Goal: Information Seeking & Learning: Learn about a topic

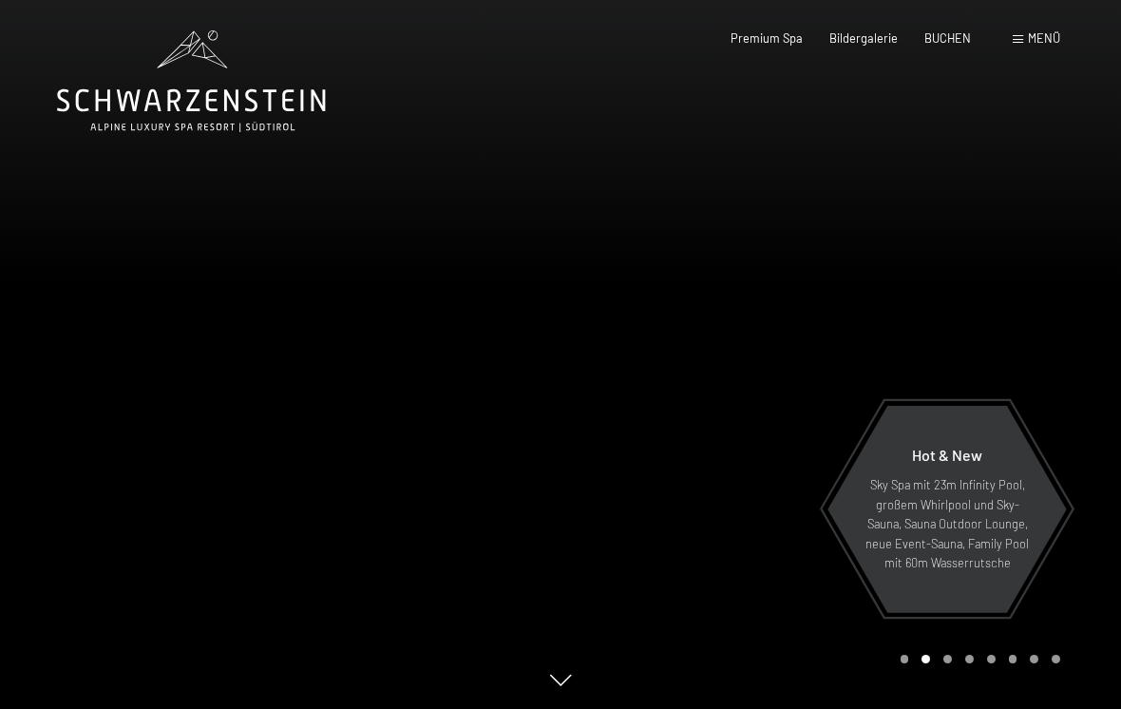
click at [1035, 36] on span "Menü" at bounding box center [1044, 37] width 32 height 15
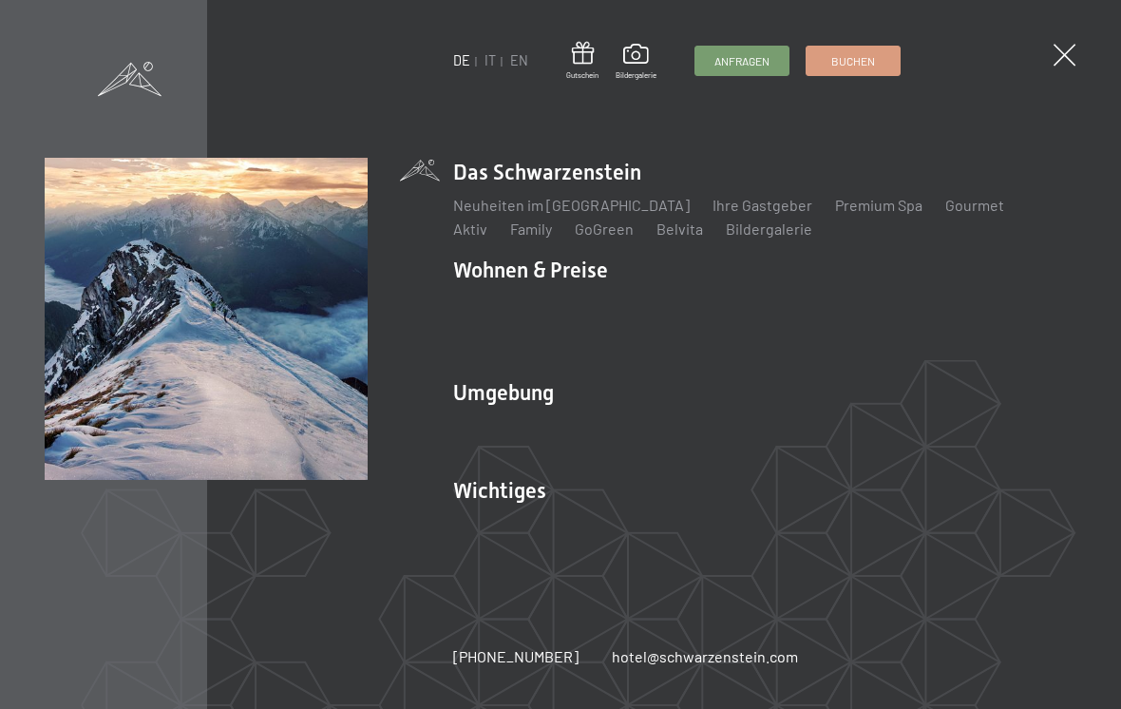
click at [707, 428] on link "Wandern & Sommer" at bounding box center [723, 425] width 132 height 18
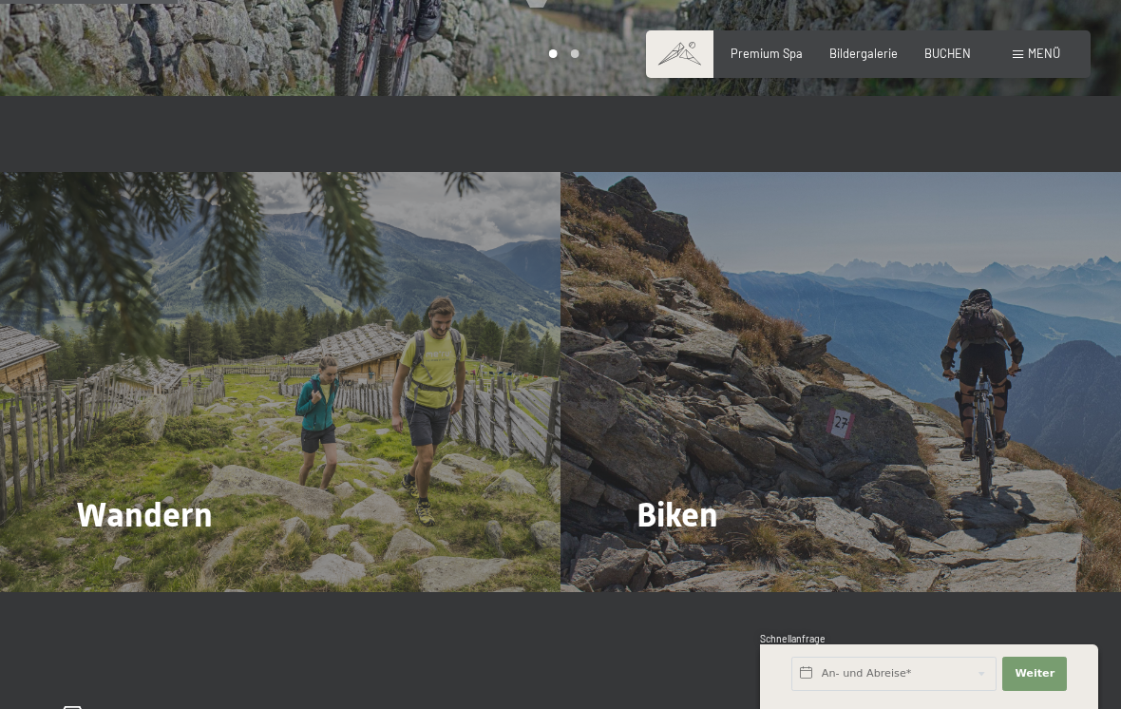
scroll to position [1452, 0]
click at [119, 558] on span "Mehr dazu" at bounding box center [116, 566] width 64 height 17
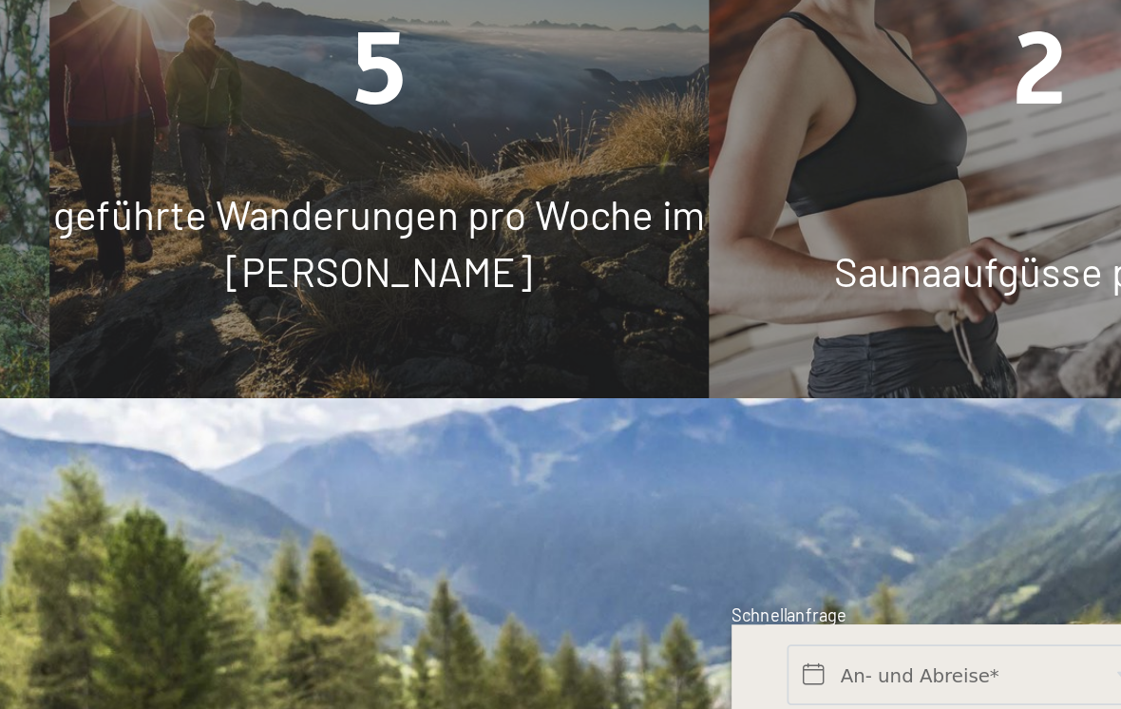
scroll to position [1455, 0]
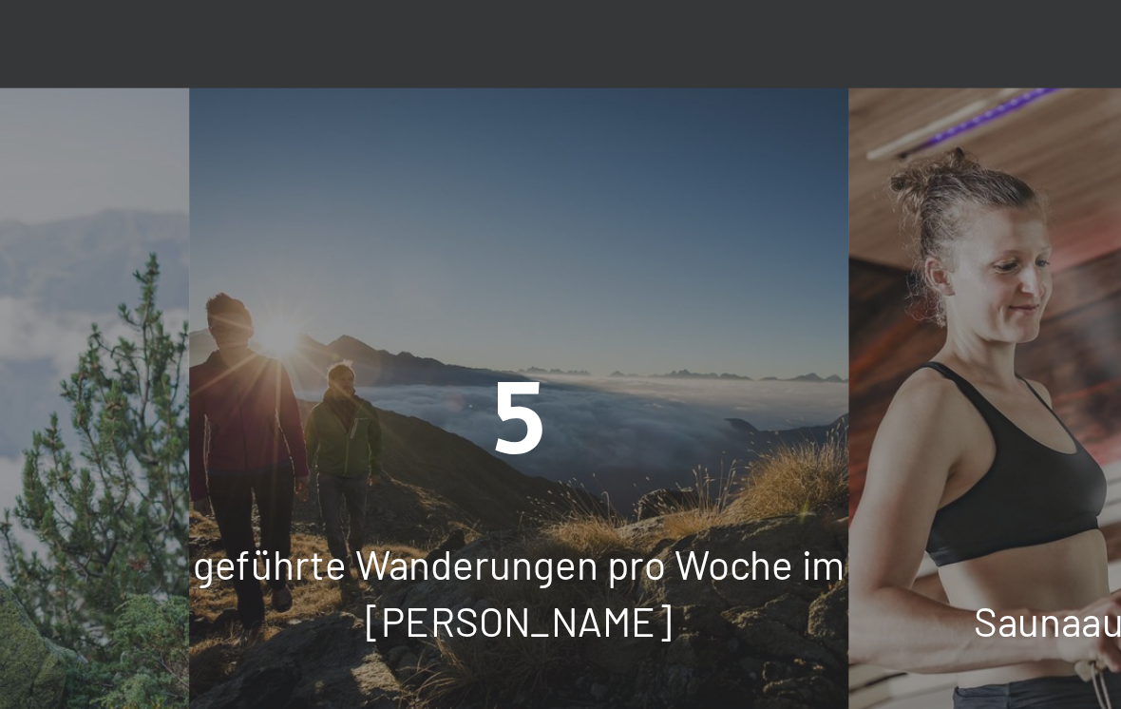
click at [393, 391] on span "geführte Wanderungen pro Woche im Sommer" at bounding box center [560, 421] width 370 height 60
click at [373, 282] on div "5" at bounding box center [559, 322] width 373 height 81
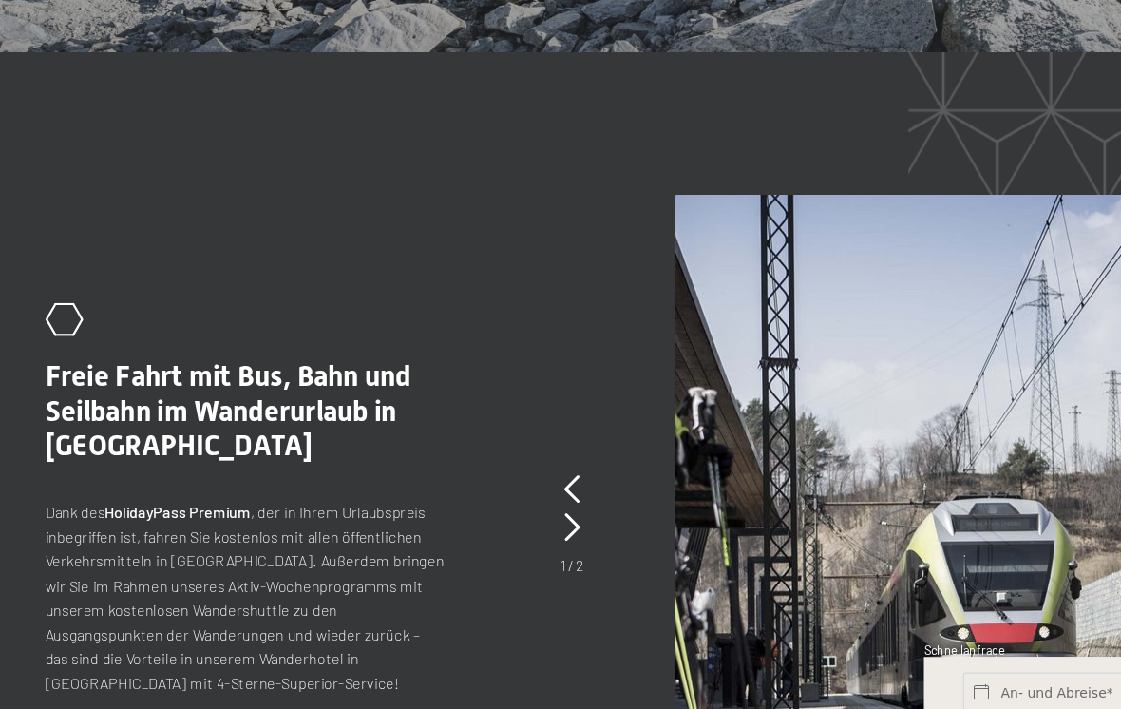
scroll to position [4037, 0]
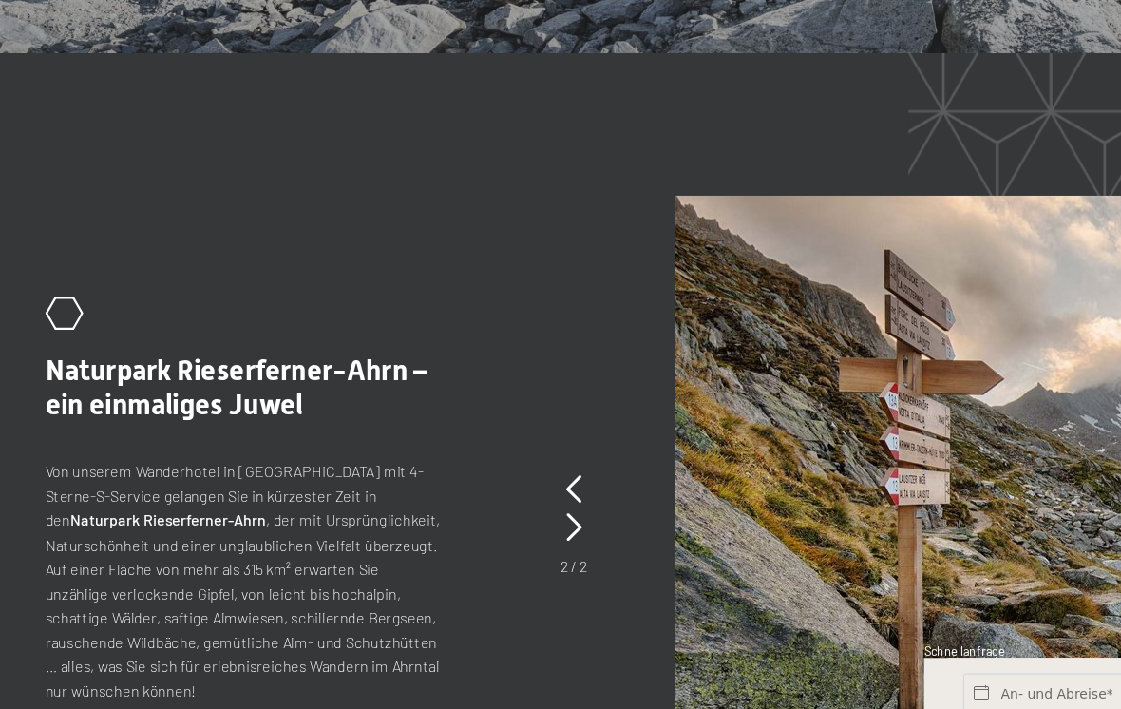
click at [474, 529] on icon at bounding box center [480, 540] width 12 height 23
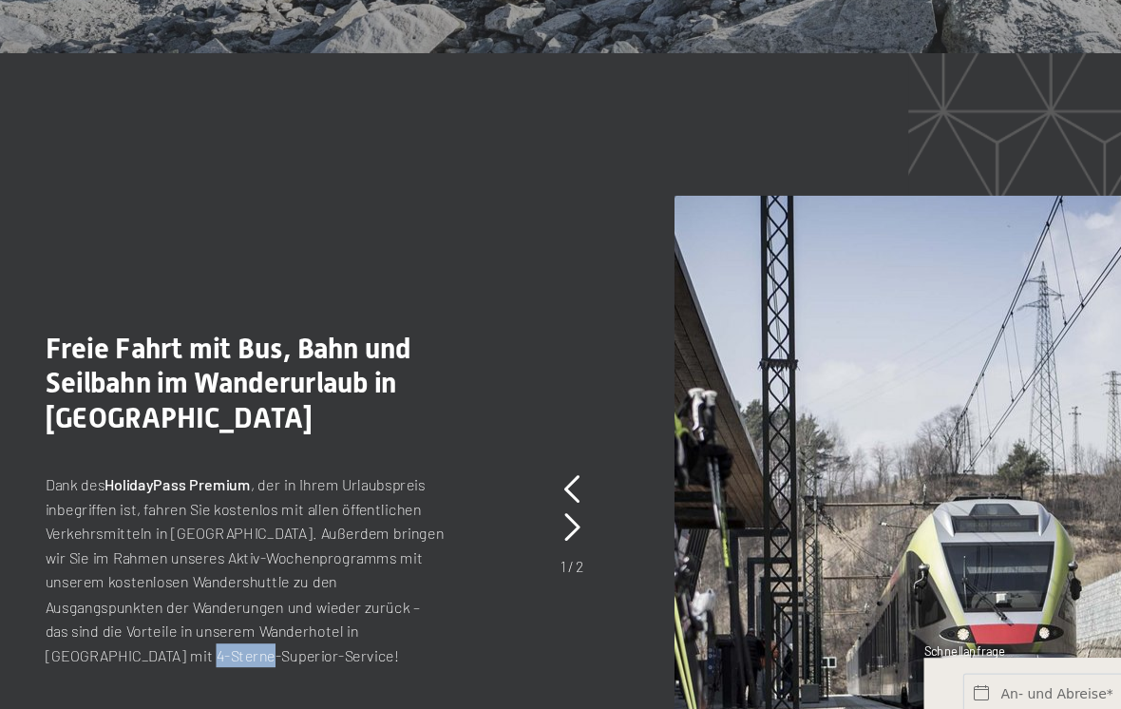
click at [377, 478] on div ".st0{fill:none;stroke:#FFFFFF;stroke-width:2;stroke-linecap:round;stroke-miterl…" at bounding box center [560, 518] width 1007 height 486
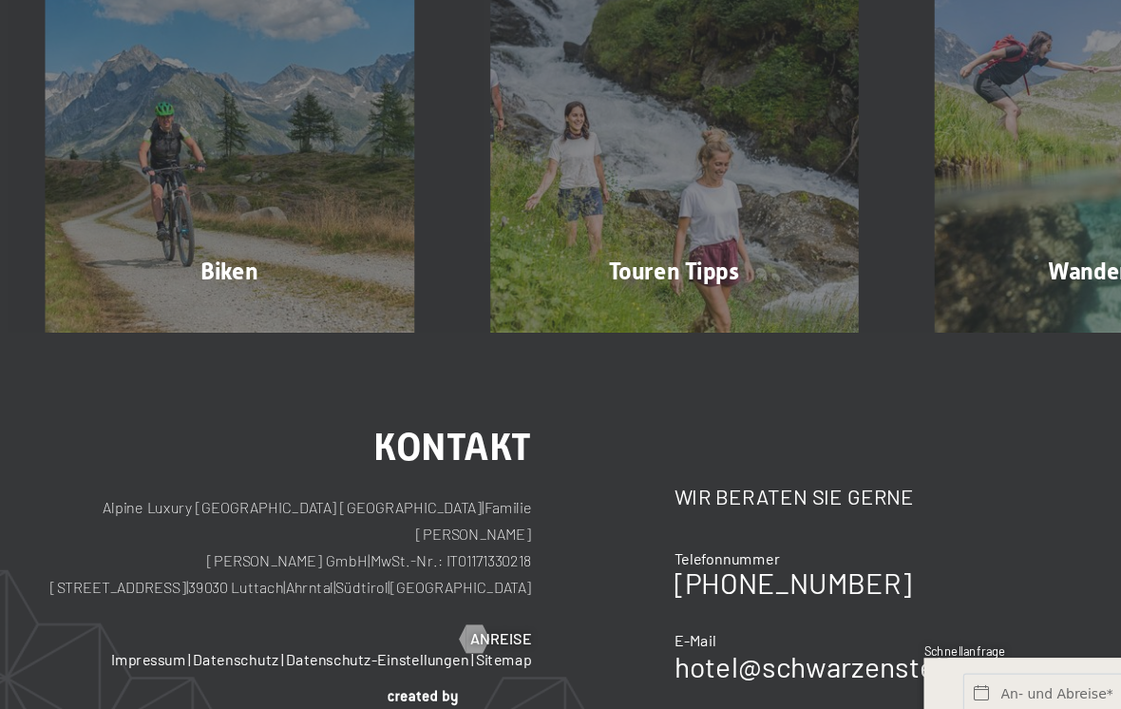
scroll to position [5767, 0]
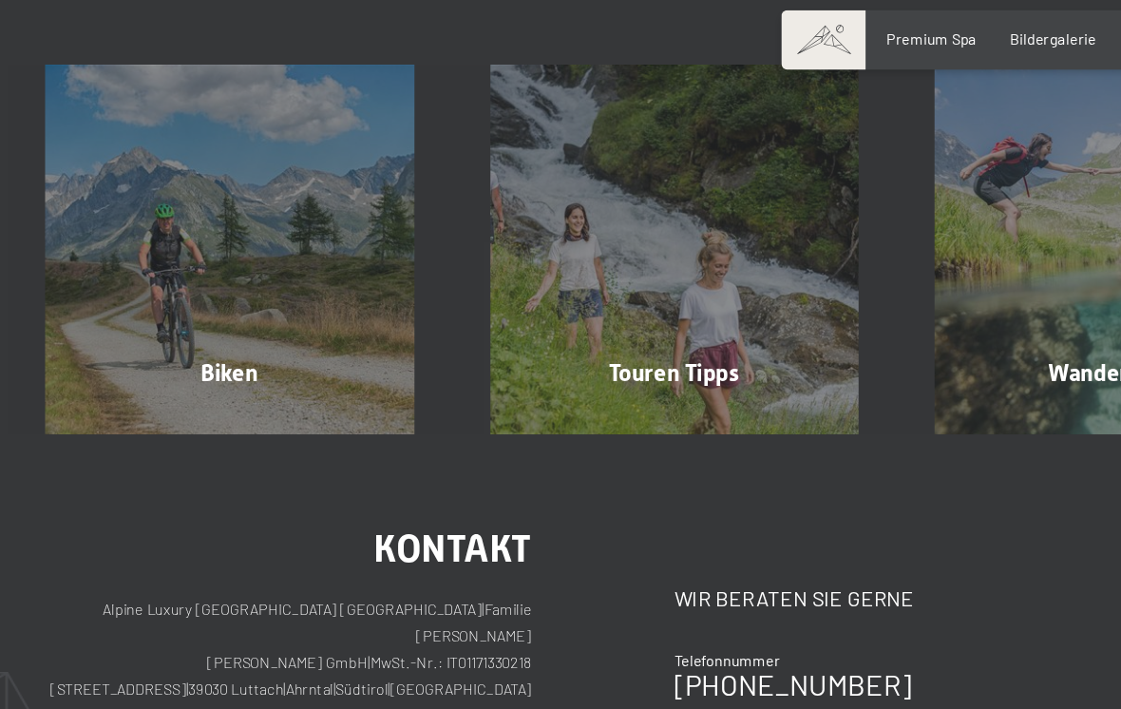
click at [564, 88] on div "Touren Tipps Mehr erfahren" at bounding box center [561, 221] width 356 height 295
click at [576, 352] on span "Mehr erfahren" at bounding box center [565, 360] width 94 height 17
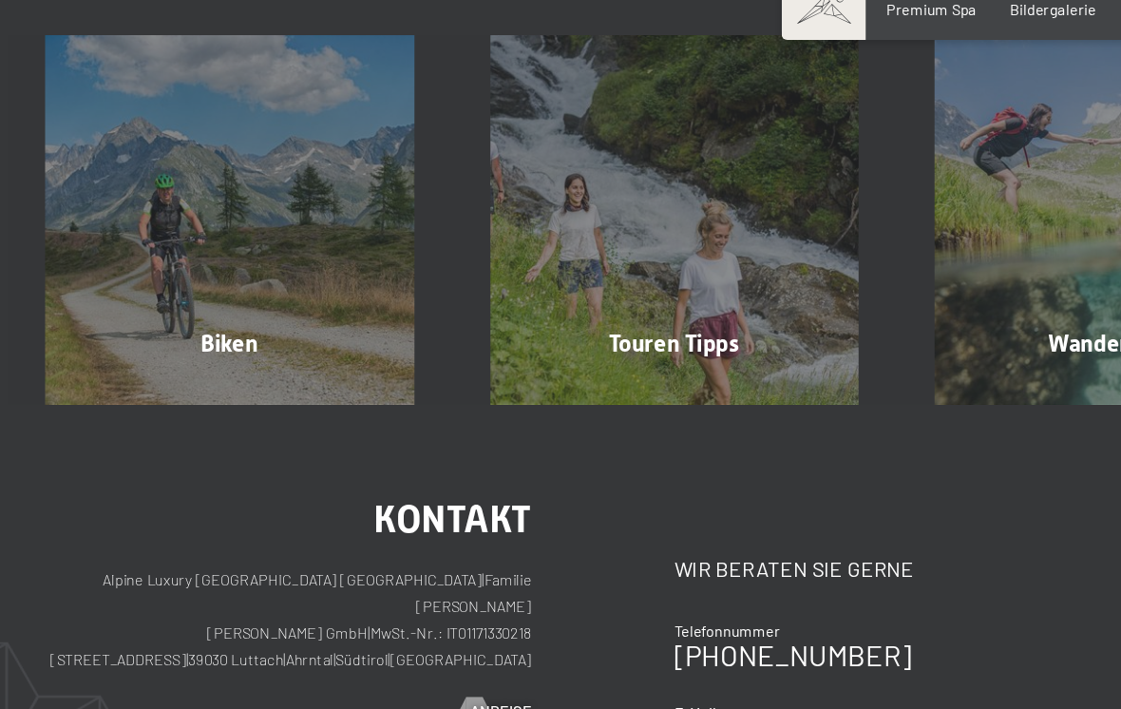
click at [496, 146] on div "Touren Tipps Mehr erfahren" at bounding box center [561, 221] width 356 height 295
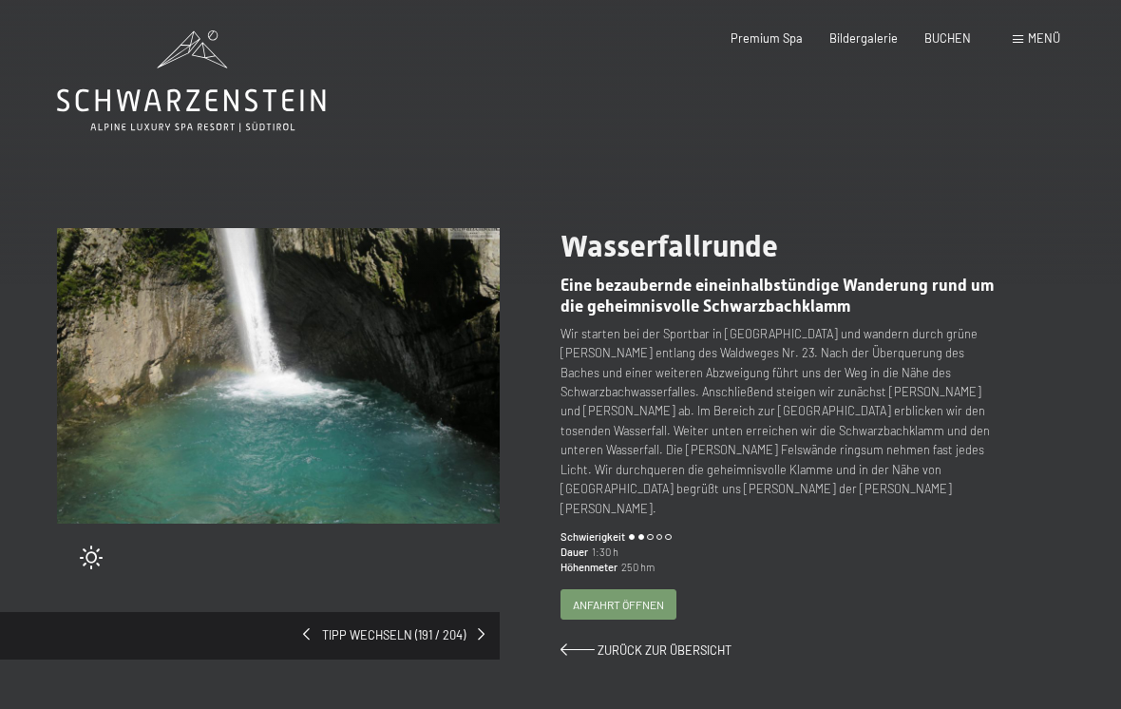
click at [308, 628] on span at bounding box center [306, 634] width 7 height 12
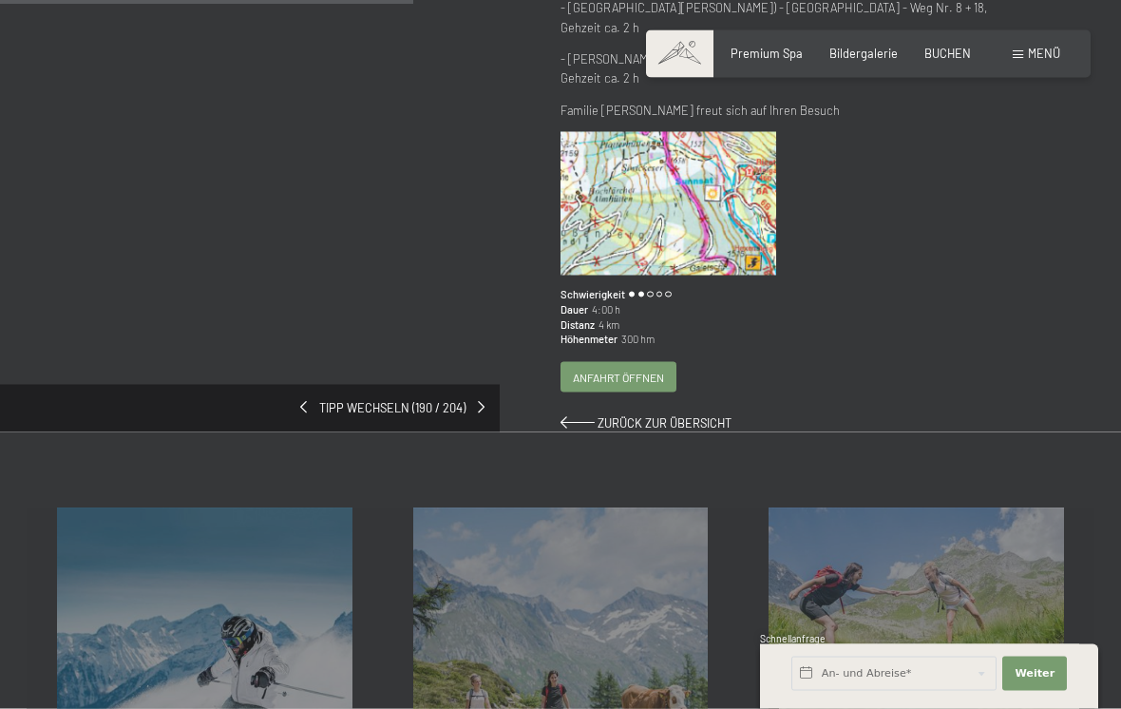
scroll to position [441, 0]
click at [489, 383] on div "Tipp wechseln (190 / 204)" at bounding box center [250, 406] width 500 height 47
click at [487, 383] on div "Tipp wechseln (190 / 204)" at bounding box center [250, 406] width 500 height 47
click at [485, 383] on div "Tipp wechseln (190 / 204)" at bounding box center [250, 406] width 500 height 47
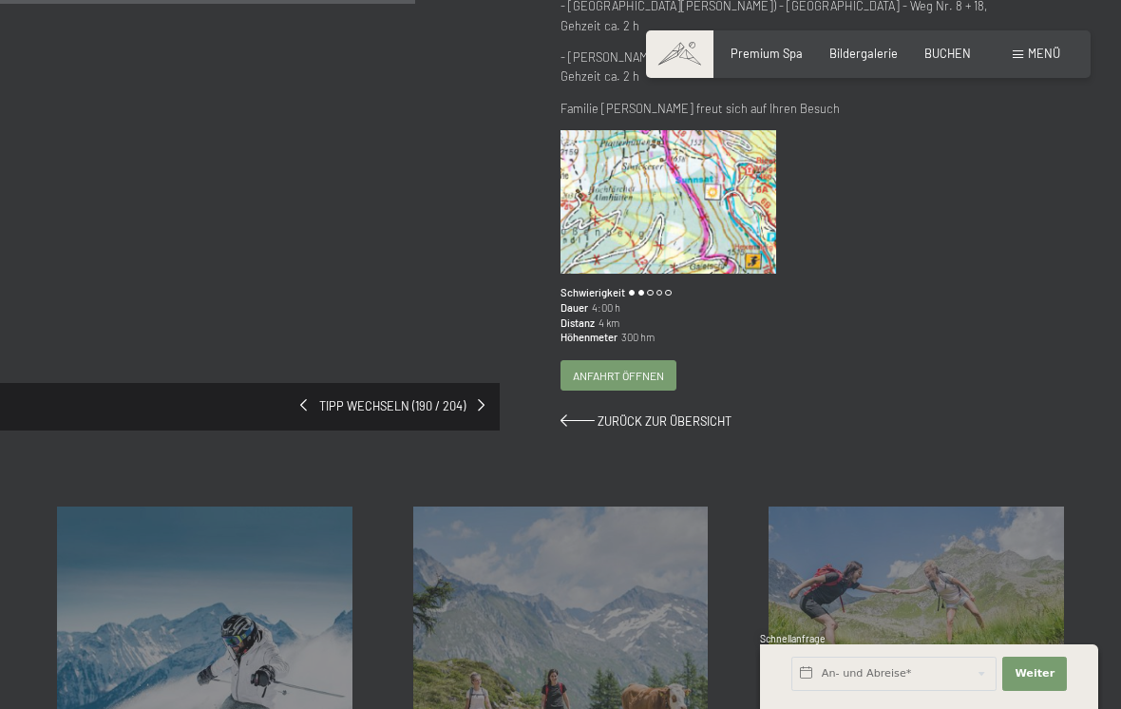
click at [312, 398] on span "Tipp wechseln (190 / 204)" at bounding box center [392, 406] width 171 height 17
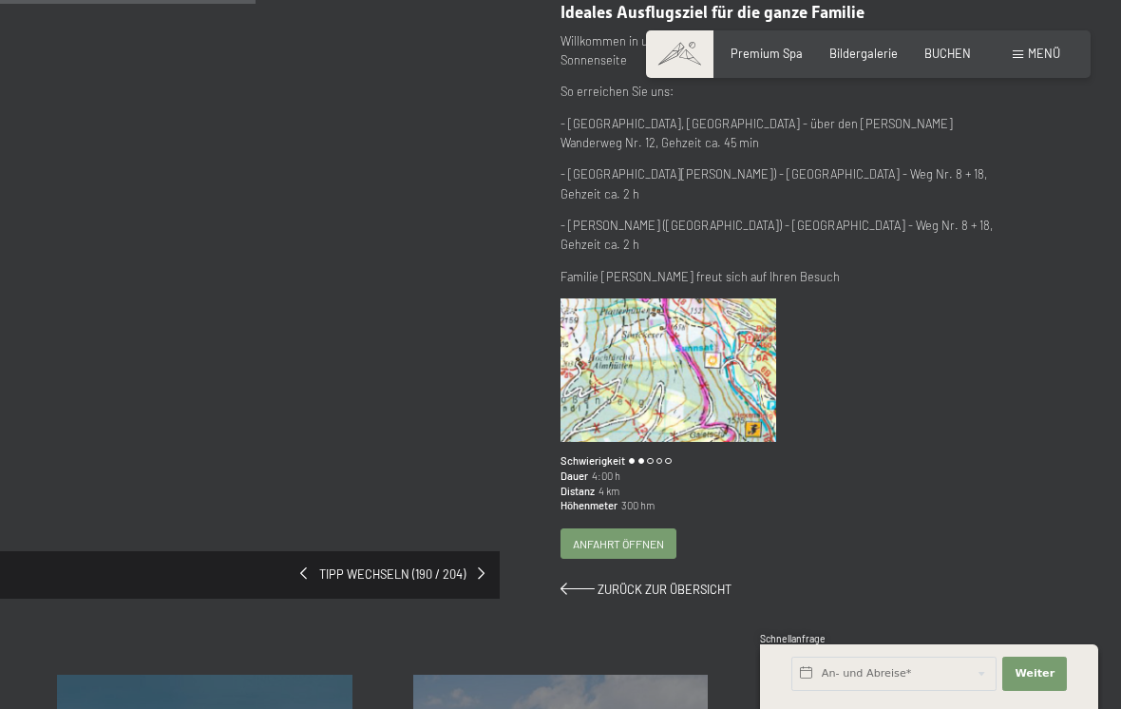
scroll to position [272, 0]
click at [686, 582] on span "Zurück zur Übersicht" at bounding box center [665, 589] width 134 height 15
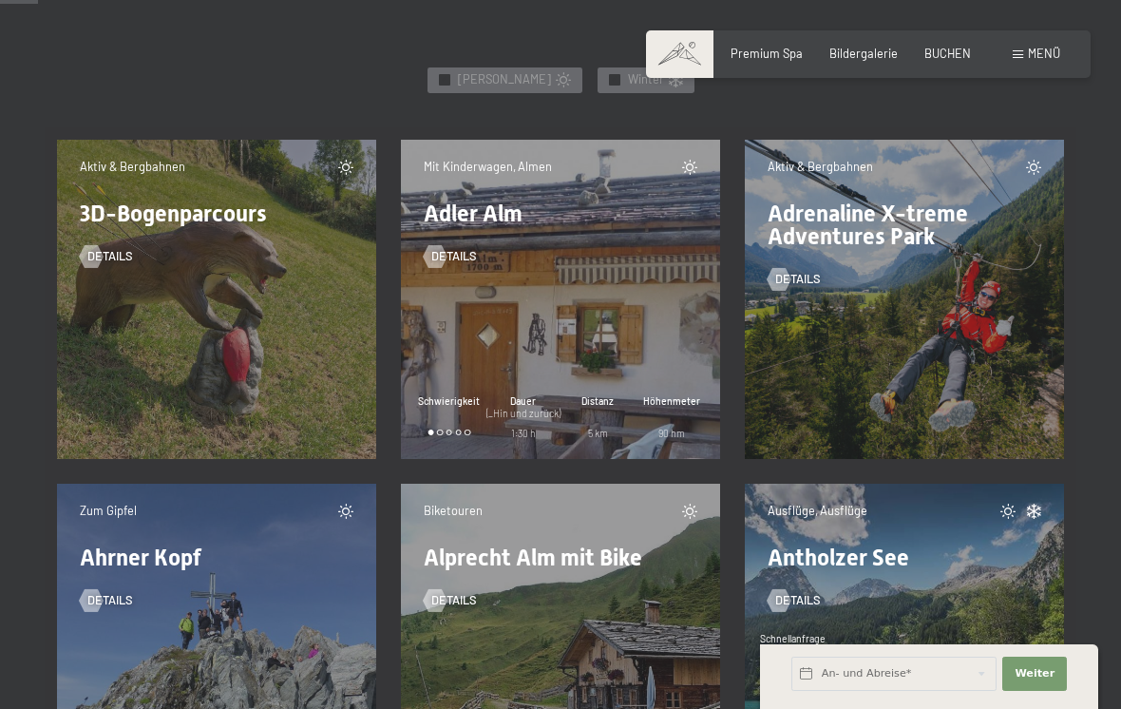
scroll to position [836, 0]
click at [639, 309] on div "Mit Kinderwagen, Almen Adler Alm Details Schwierigkeit Dauer (_Hin und zurück) …" at bounding box center [560, 298] width 319 height 319
click at [656, 402] on span "Höhenmeter" at bounding box center [671, 400] width 57 height 14
click at [499, 215] on span "Adler Alm" at bounding box center [473, 212] width 99 height 27
click at [467, 247] on span "Details" at bounding box center [454, 255] width 46 height 17
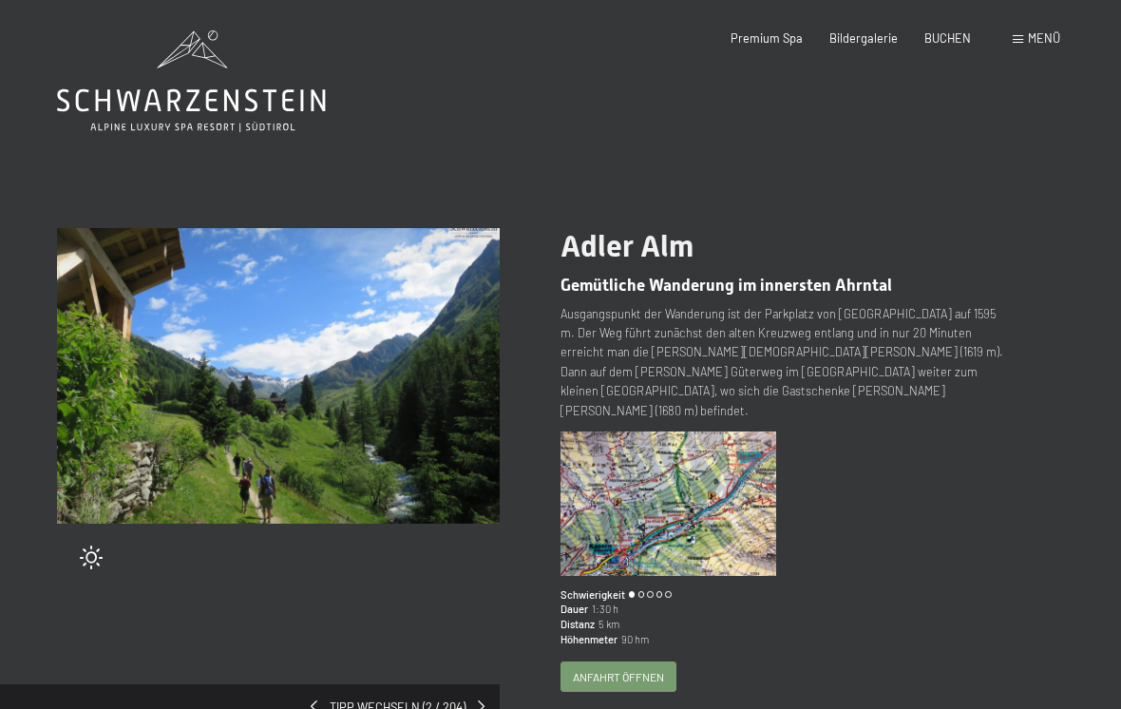
click at [1041, 33] on span "Menü" at bounding box center [1044, 37] width 32 height 15
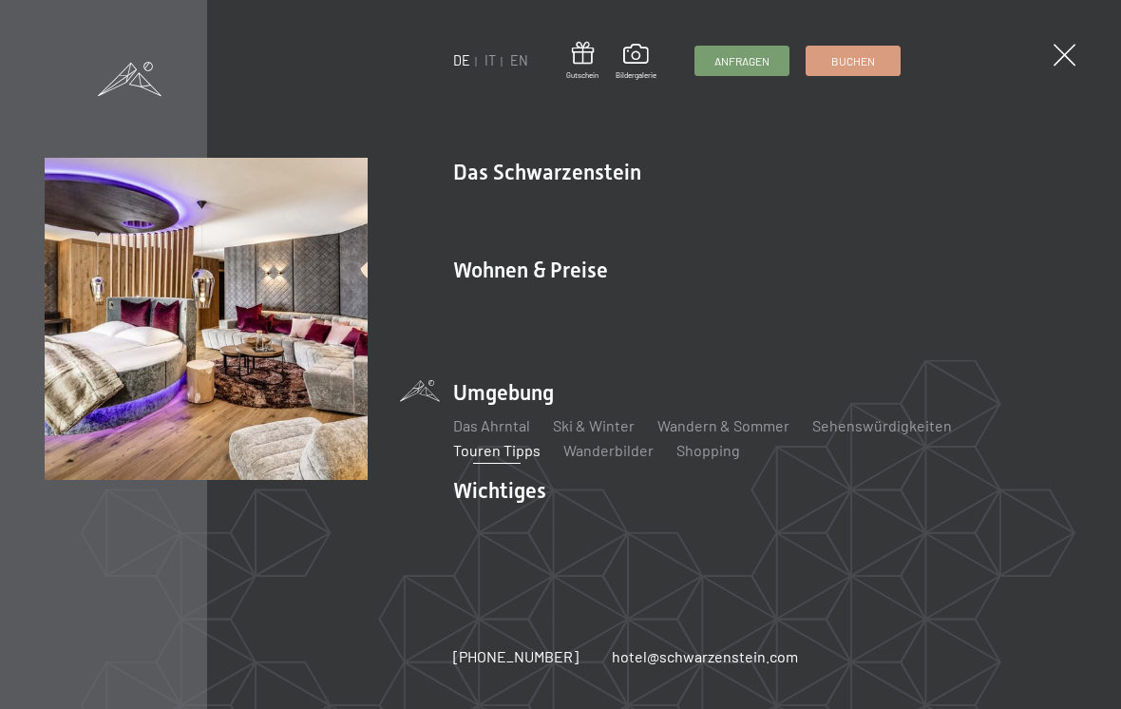
click at [519, 307] on link "Inklusivleistungen" at bounding box center [514, 303] width 123 height 18
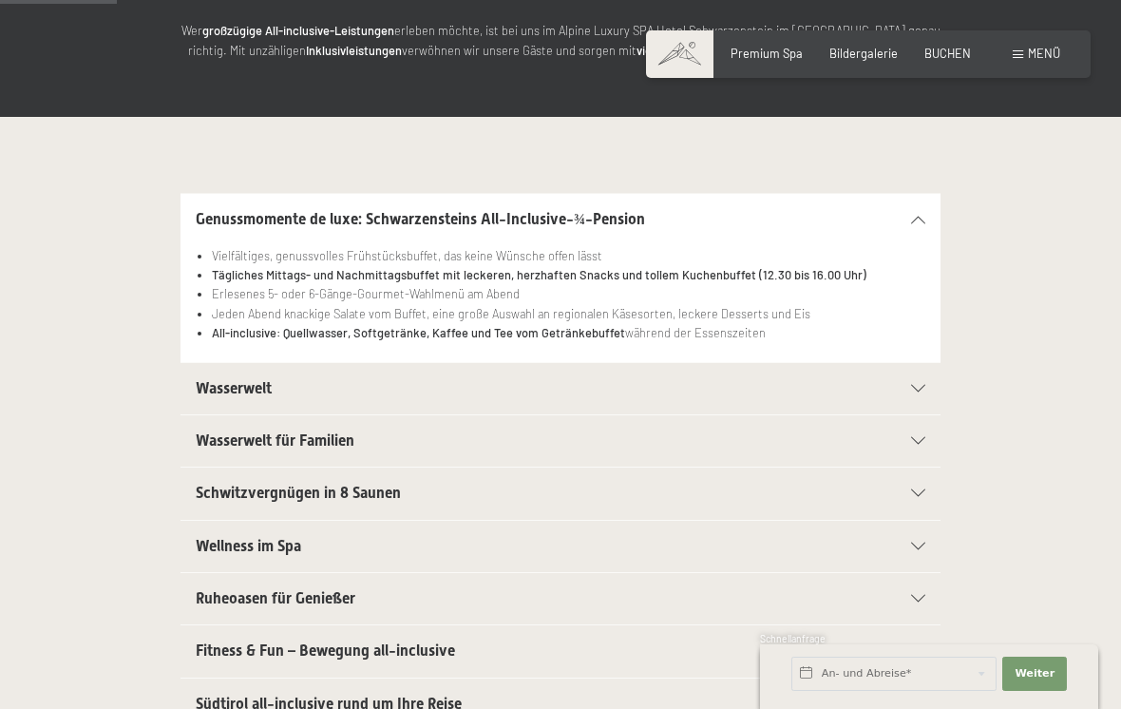
scroll to position [285, 0]
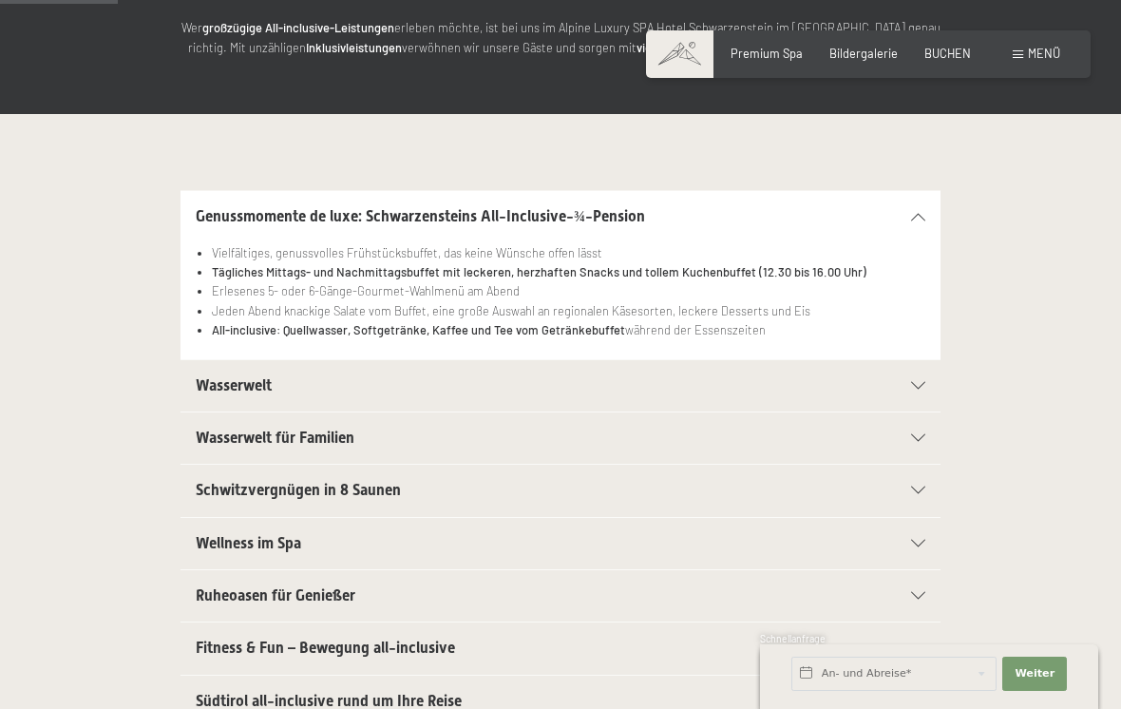
click at [901, 396] on div "Wasserwelt" at bounding box center [561, 385] width 730 height 51
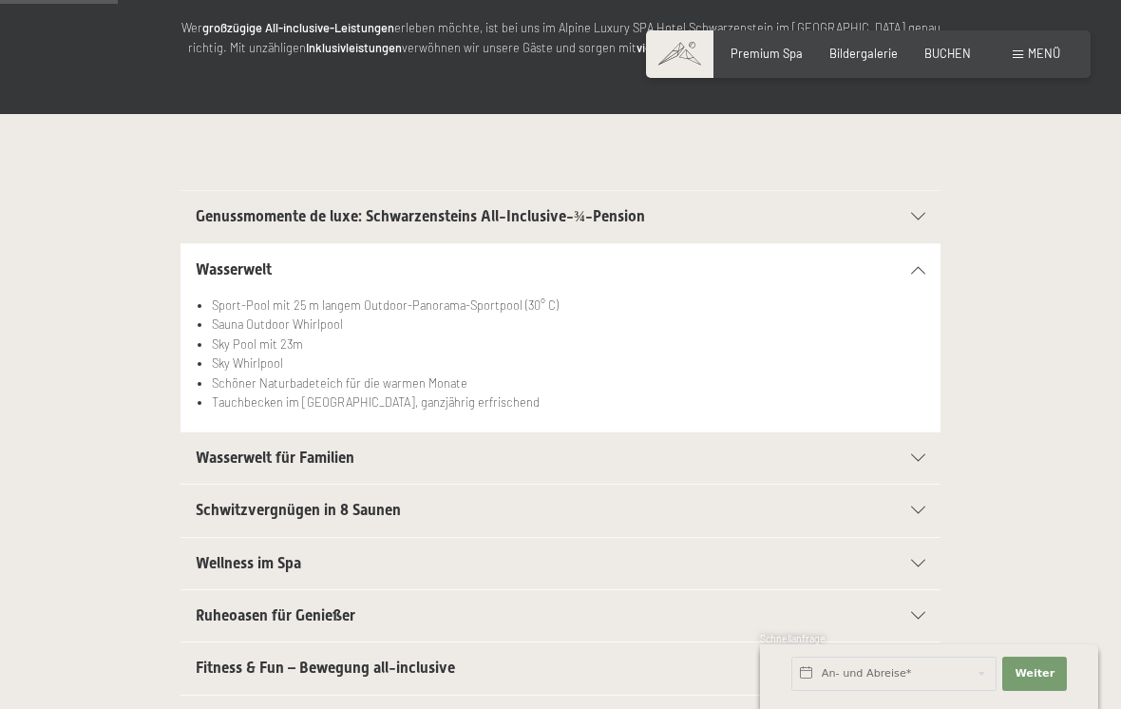
click at [915, 215] on icon at bounding box center [918, 217] width 14 height 8
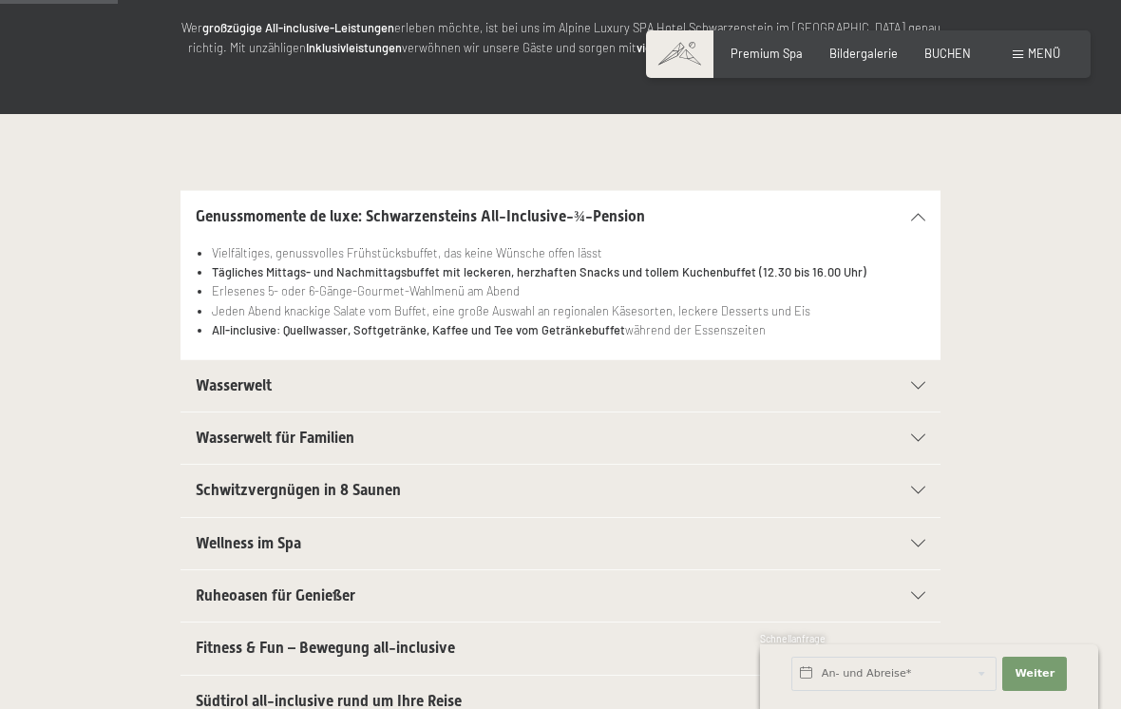
click at [902, 382] on div at bounding box center [908, 386] width 33 height 8
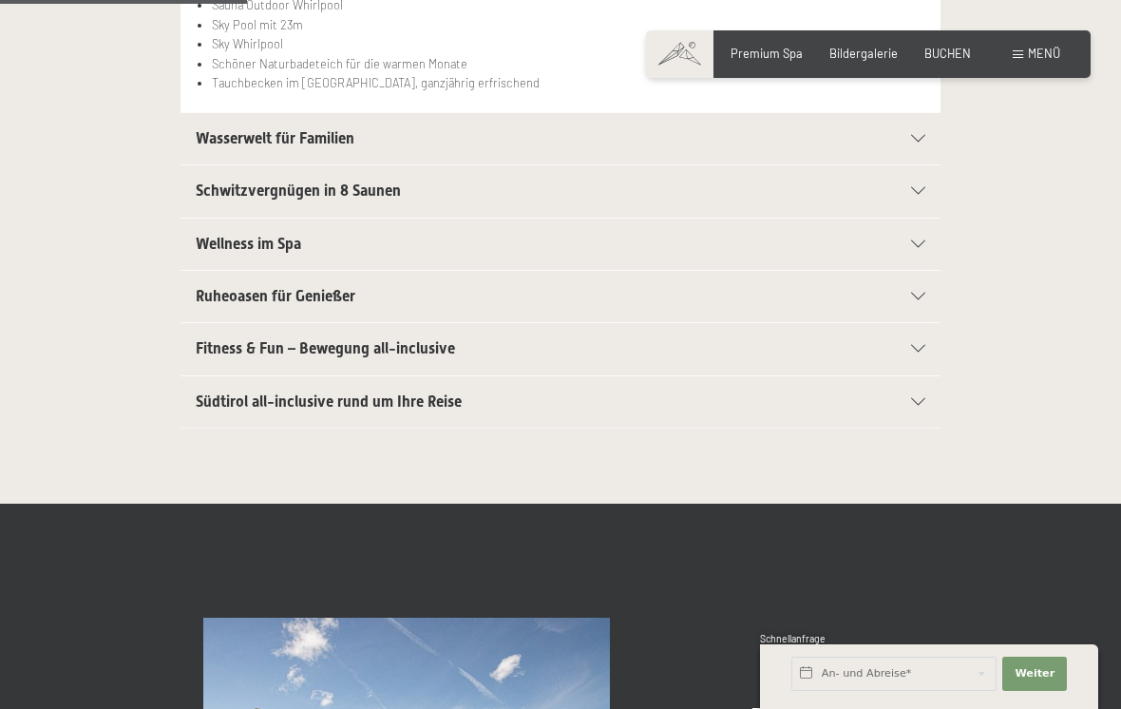
scroll to position [608, 0]
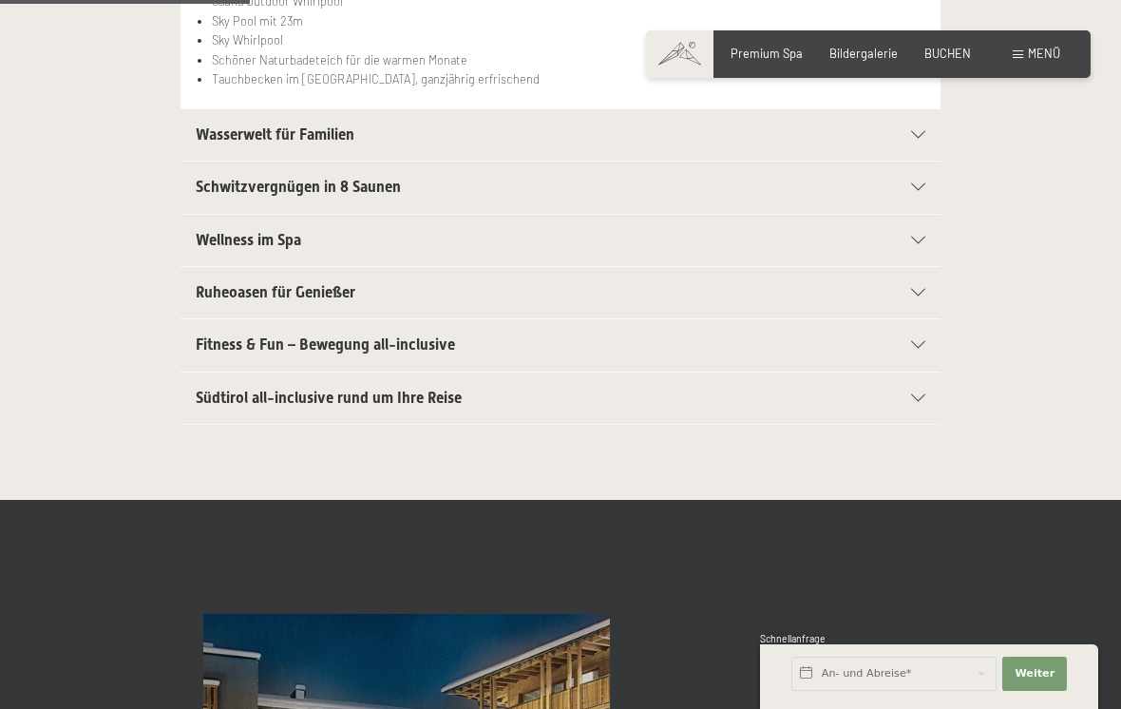
click at [913, 394] on icon at bounding box center [918, 398] width 14 height 8
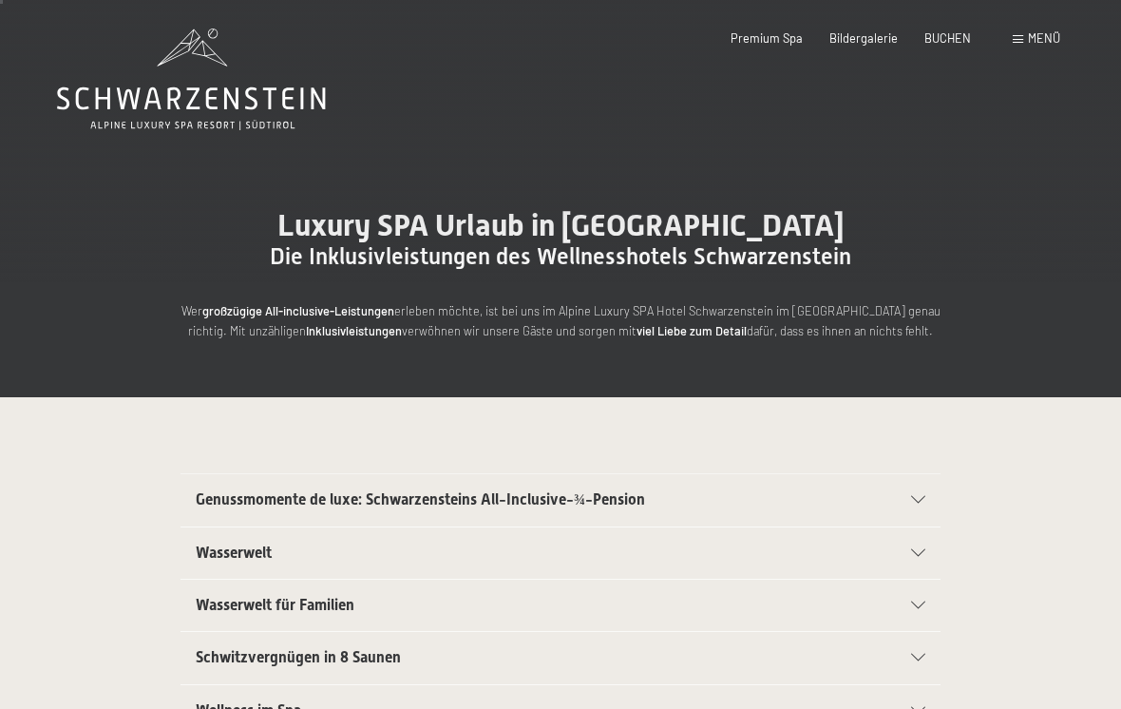
scroll to position [0, 0]
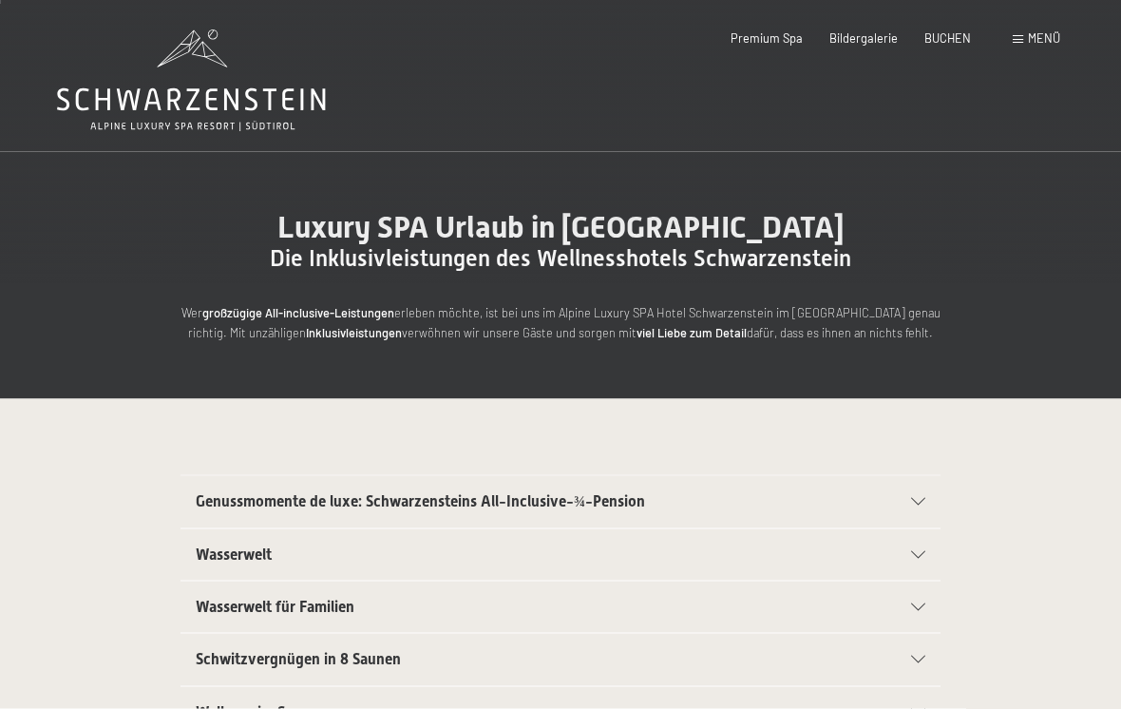
click at [1023, 47] on div "Buchen Anfragen Premium Spa Bildergalerie BUCHEN Menü DE IT EN Gutschein Bilder…" at bounding box center [868, 38] width 384 height 17
click at [1028, 32] on span "Menü" at bounding box center [1044, 37] width 32 height 15
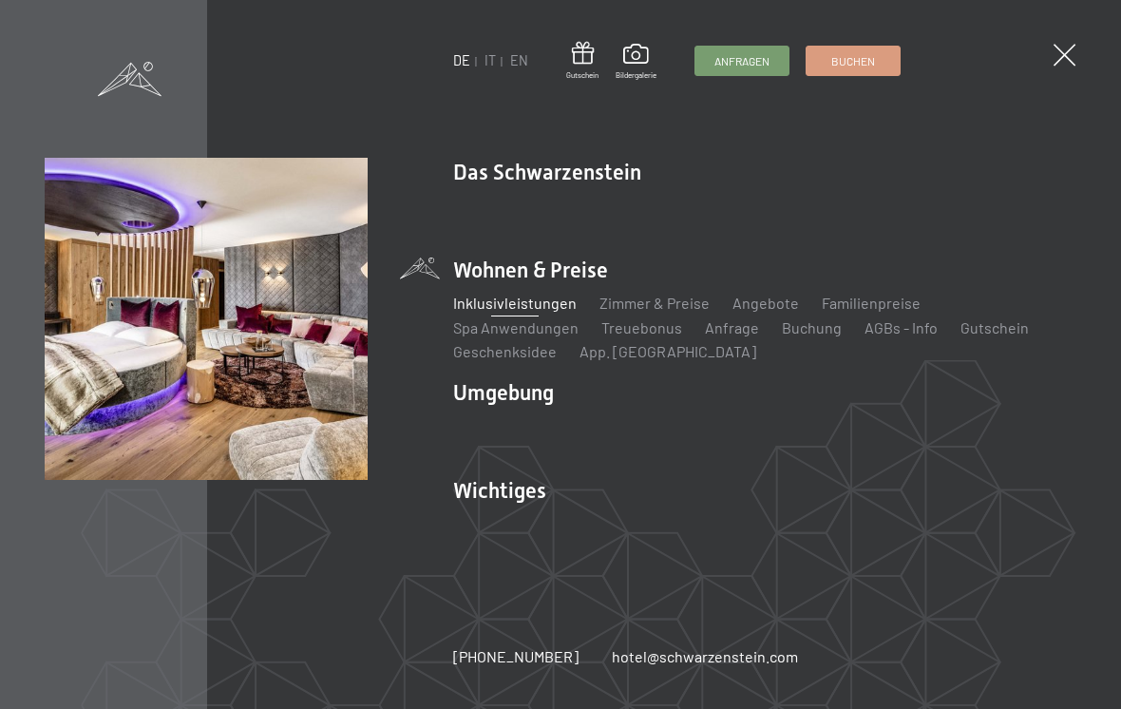
click at [887, 303] on link "Familienpreise" at bounding box center [871, 303] width 99 height 18
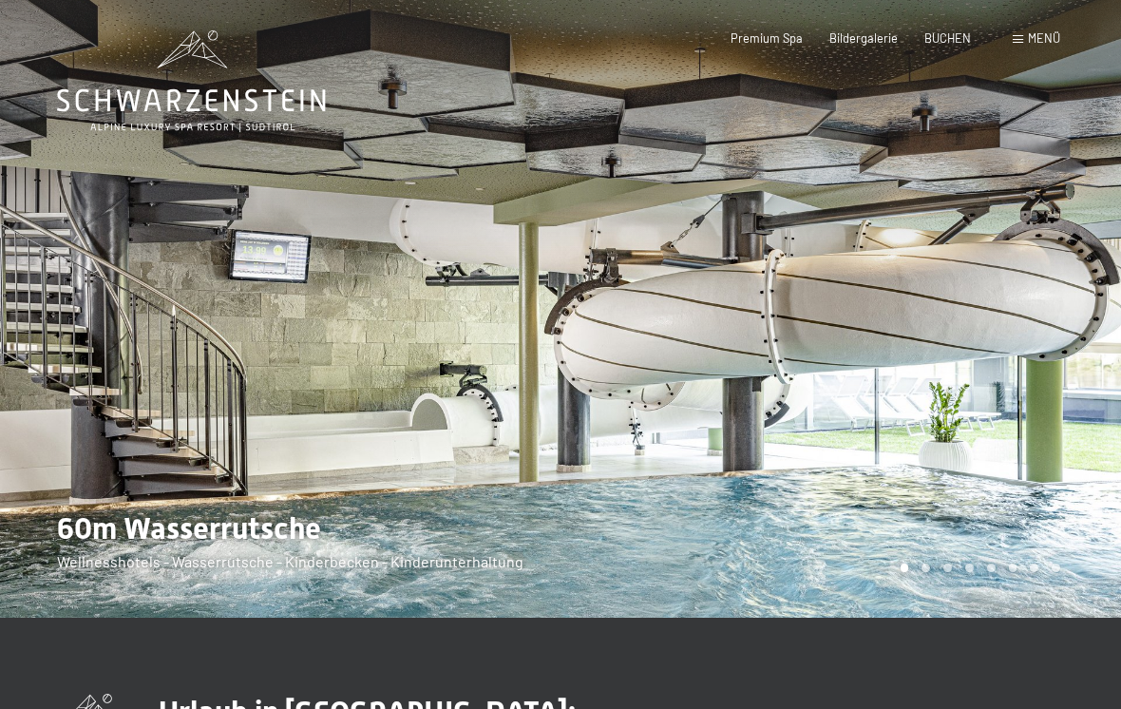
click at [1038, 43] on span "Menü" at bounding box center [1044, 37] width 32 height 15
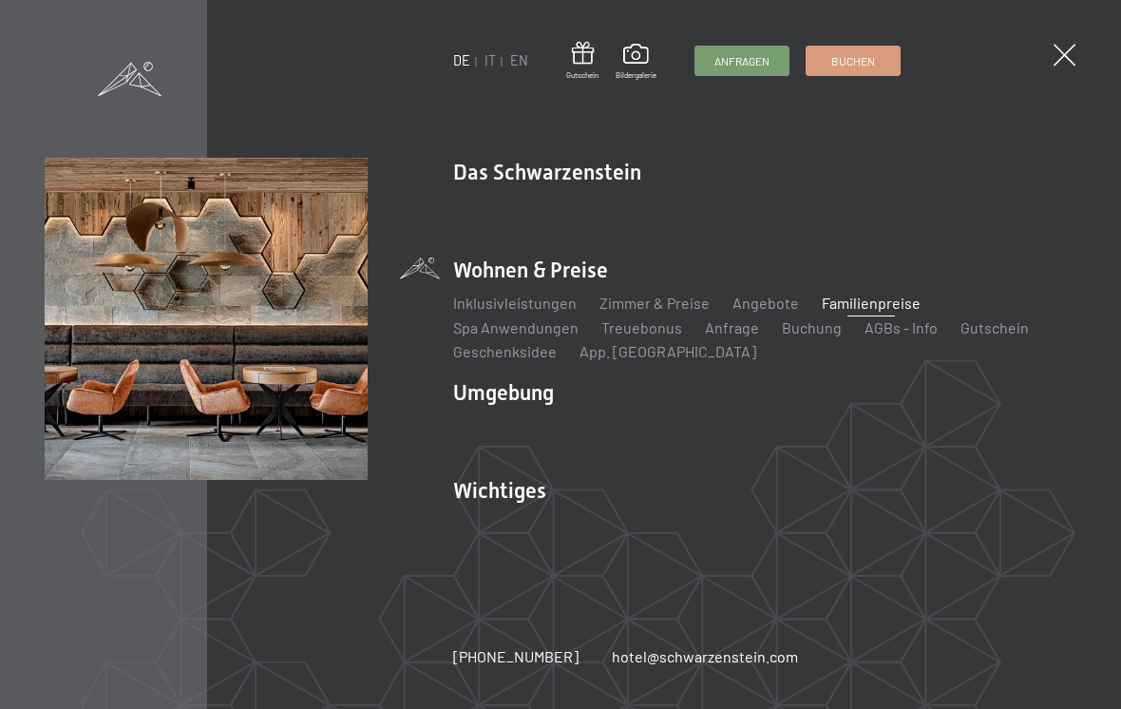
click at [870, 521] on link "Downloads" at bounding box center [886, 523] width 74 height 18
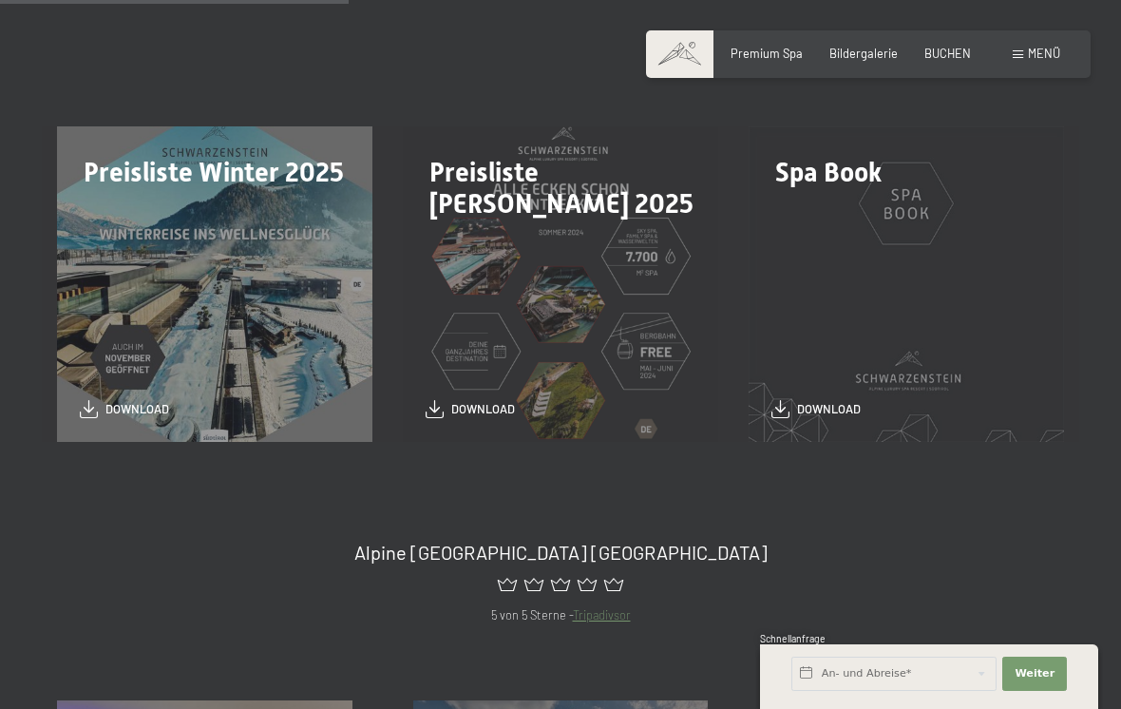
scroll to position [407, 0]
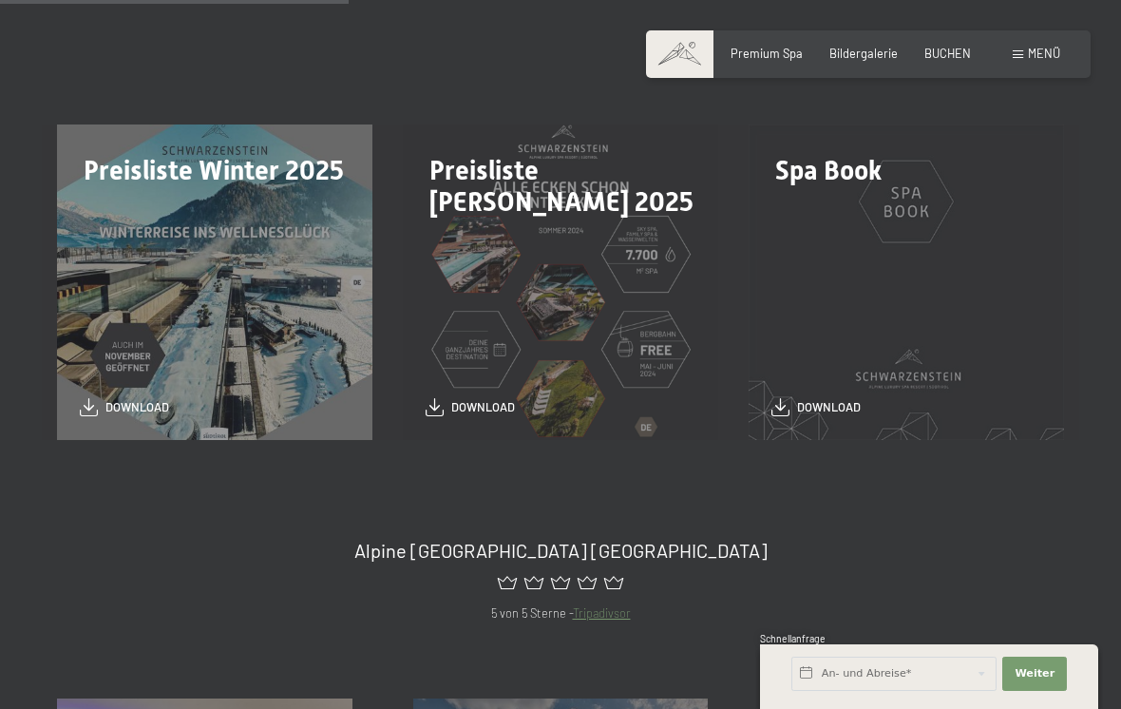
click at [488, 399] on span "download" at bounding box center [483, 407] width 64 height 17
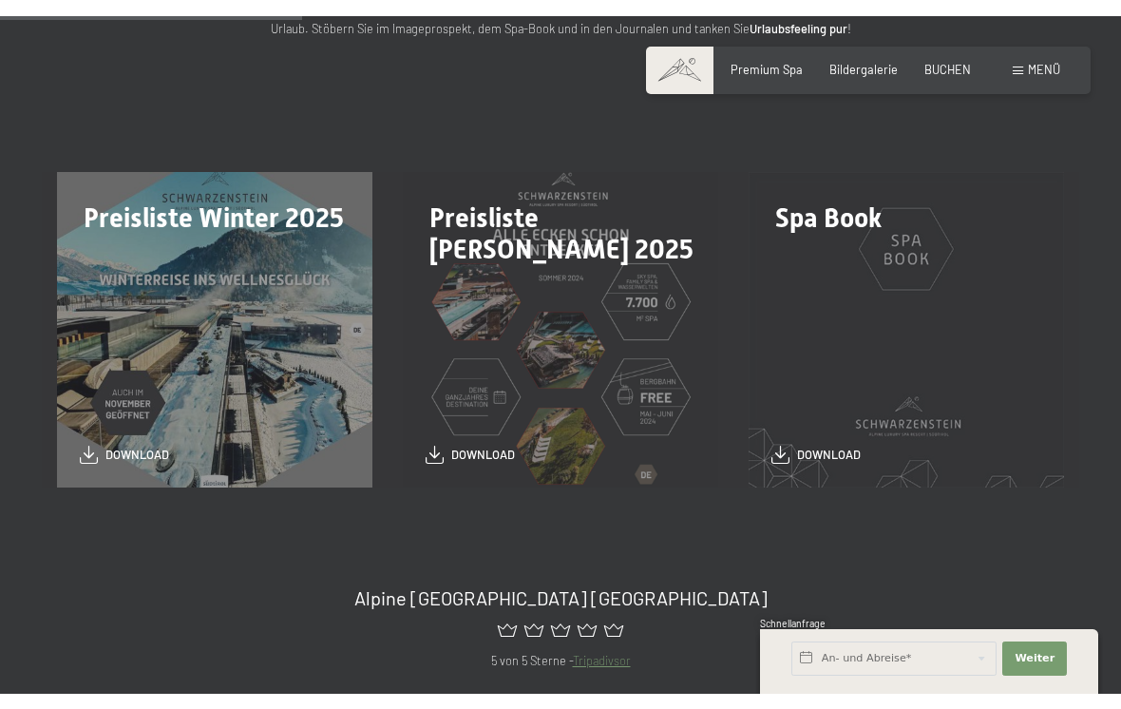
scroll to position [406, 0]
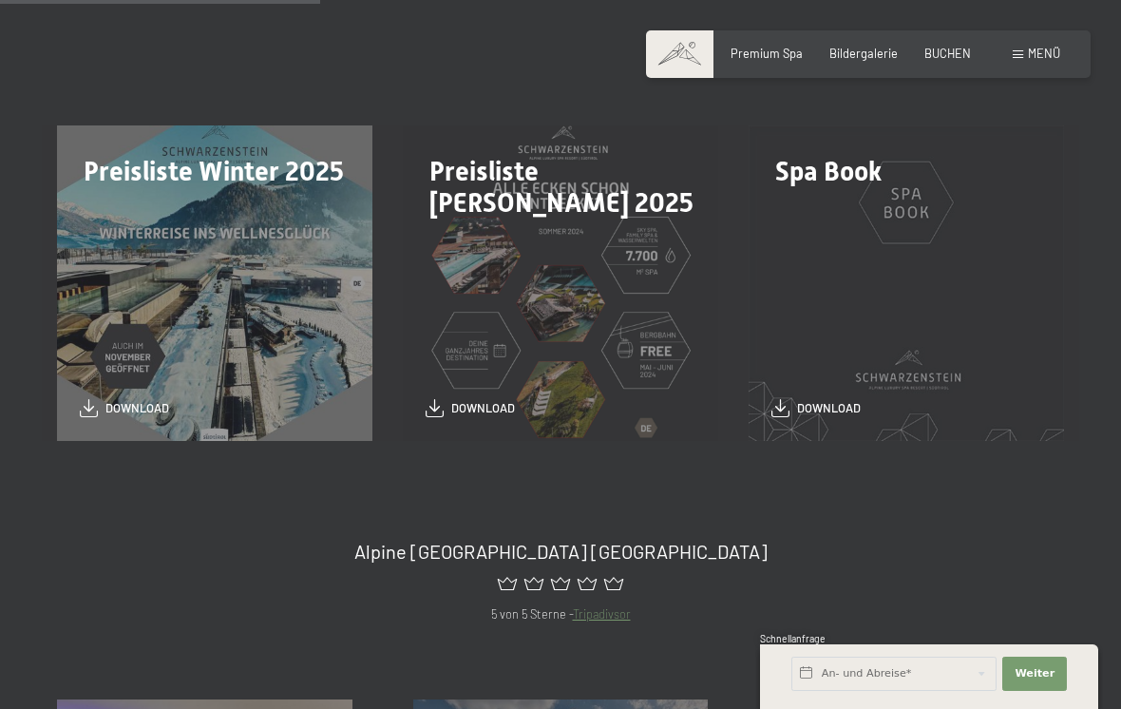
click at [853, 47] on span "Bildergalerie" at bounding box center [863, 53] width 68 height 15
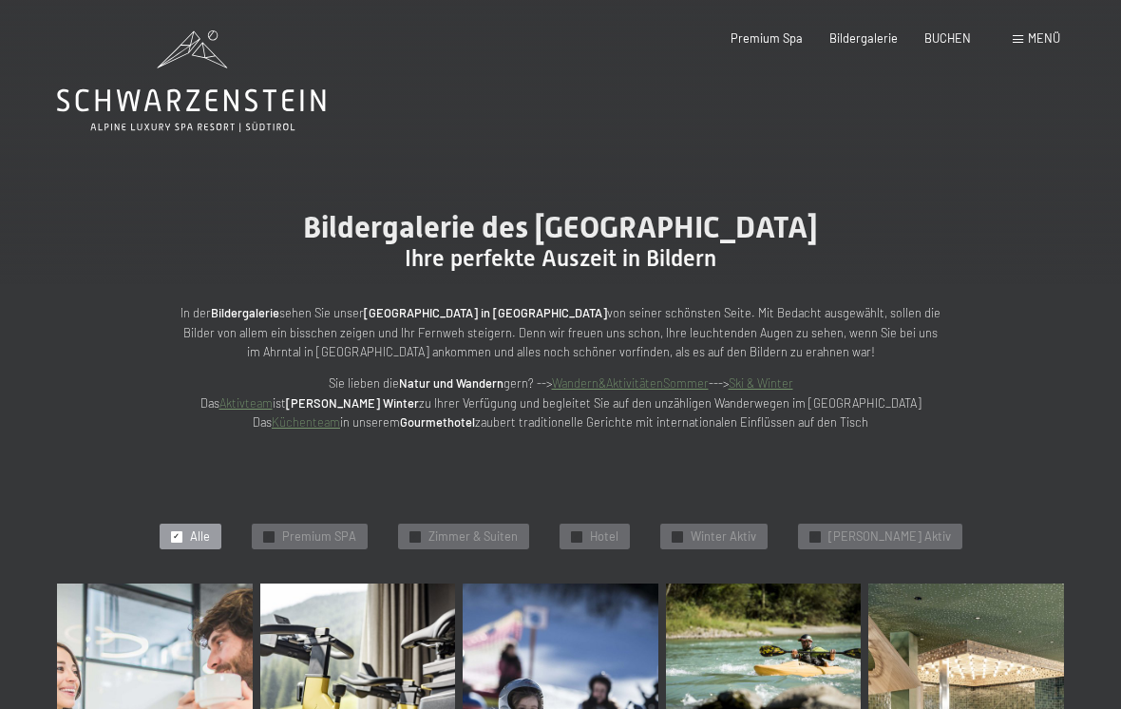
click at [1035, 33] on span "Menü" at bounding box center [1044, 37] width 32 height 15
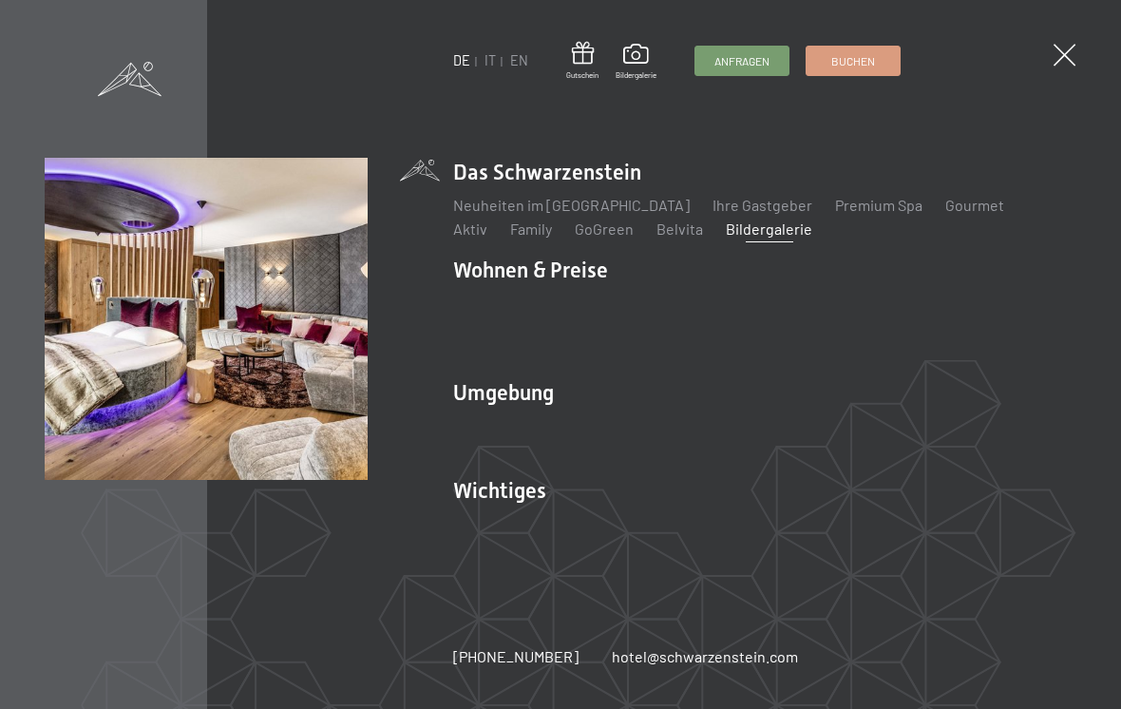
click at [884, 324] on link "AGBs - Info" at bounding box center [900, 327] width 73 height 18
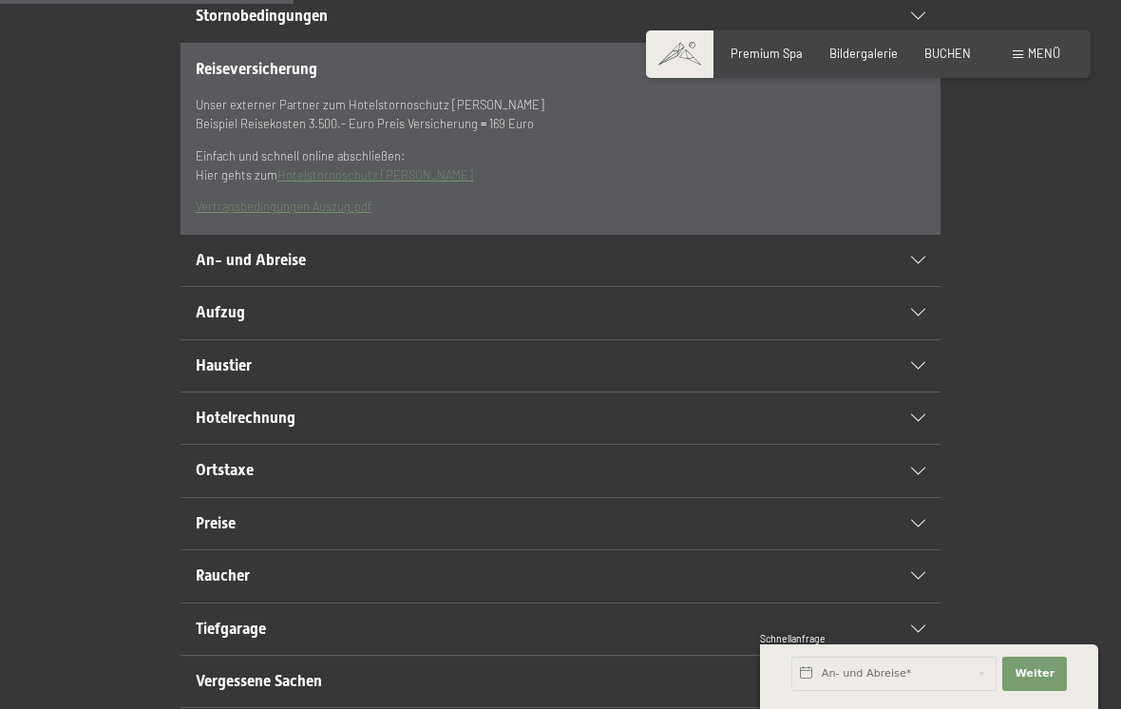
scroll to position [497, 0]
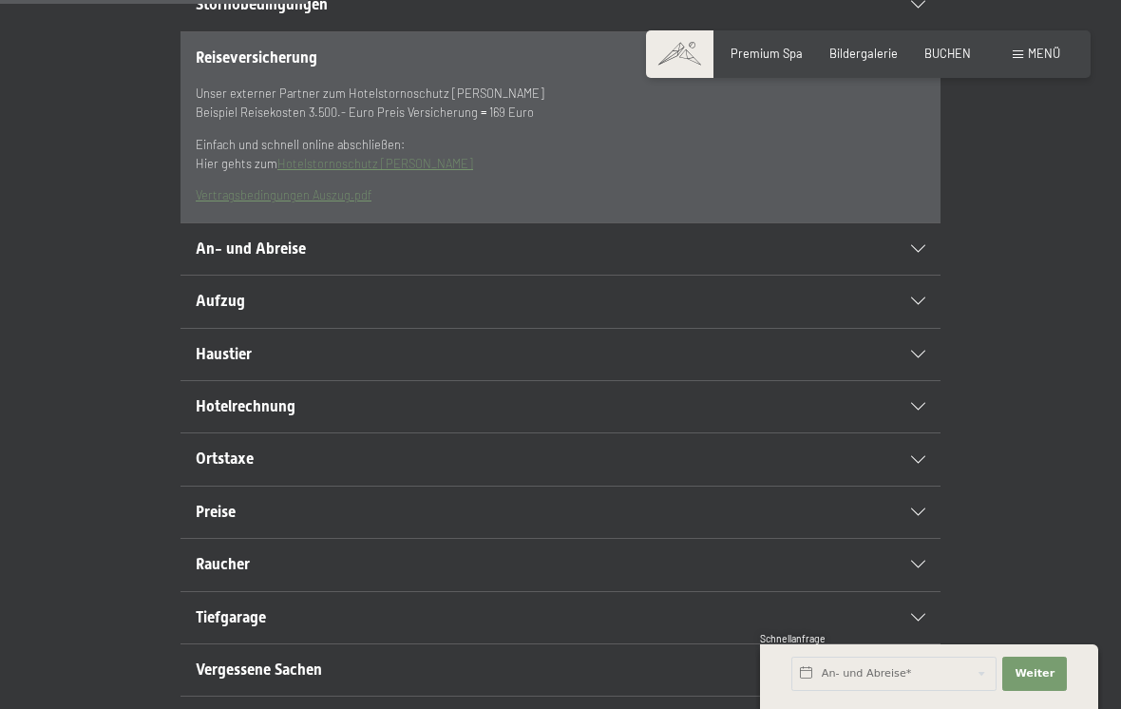
click at [910, 275] on div "An- und Abreise" at bounding box center [561, 248] width 730 height 51
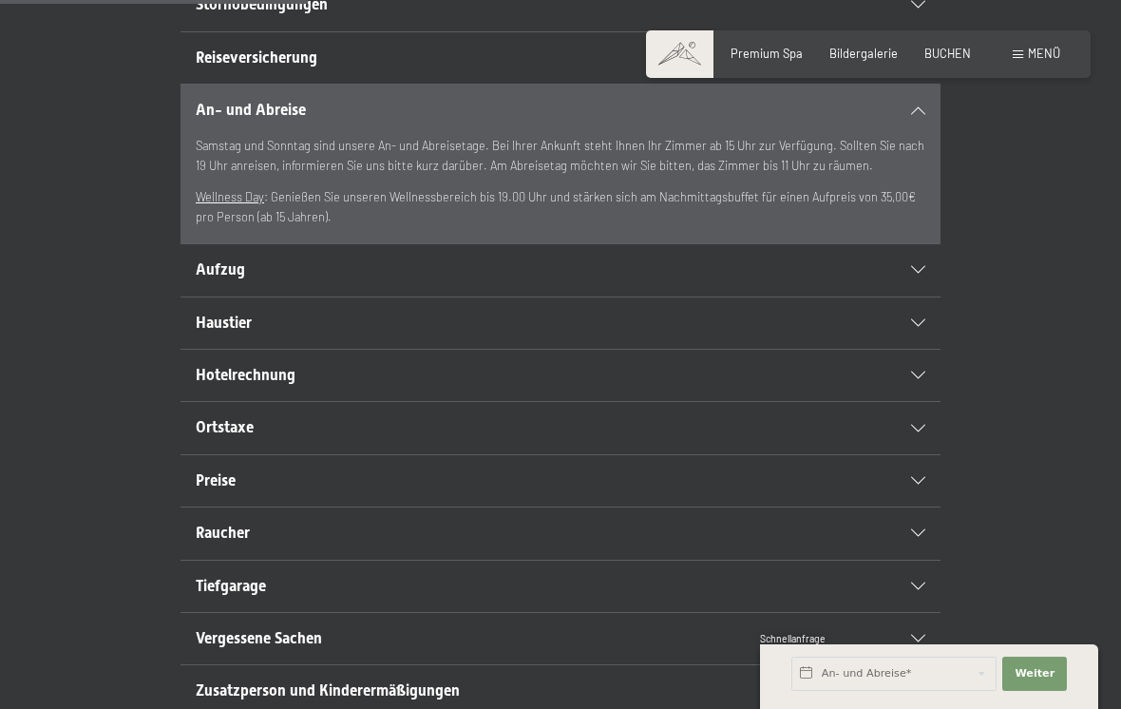
click at [910, 274] on div at bounding box center [908, 270] width 33 height 8
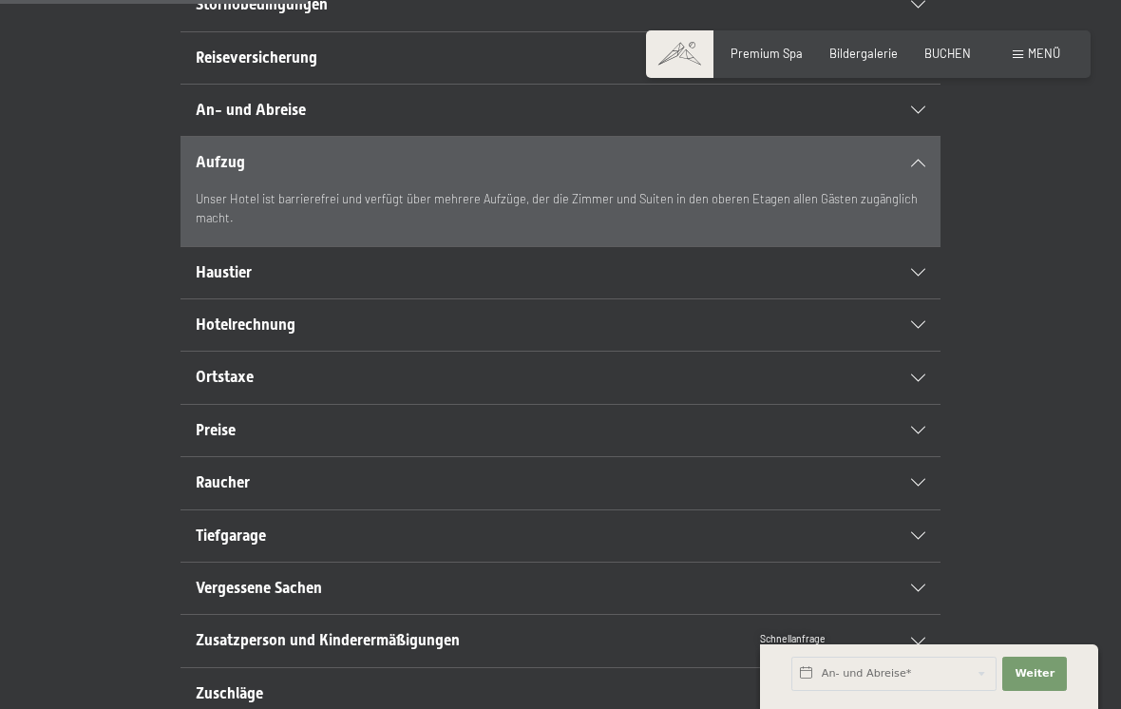
click at [897, 329] on div at bounding box center [908, 325] width 33 height 8
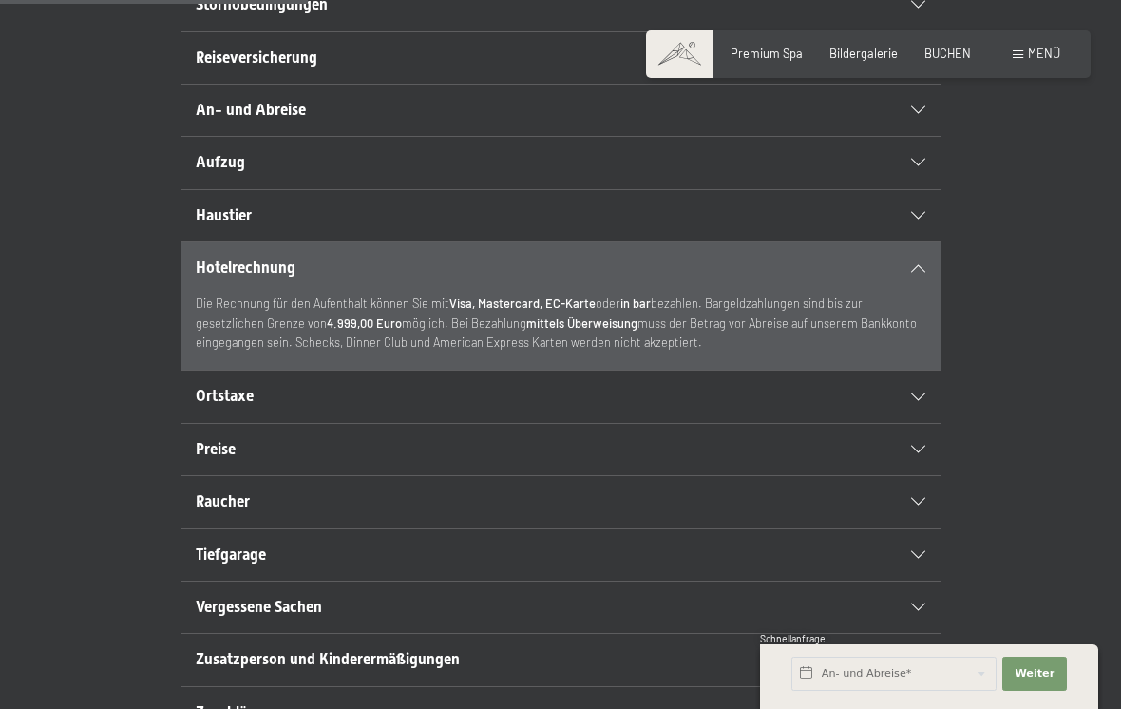
click at [895, 401] on div at bounding box center [908, 397] width 33 height 8
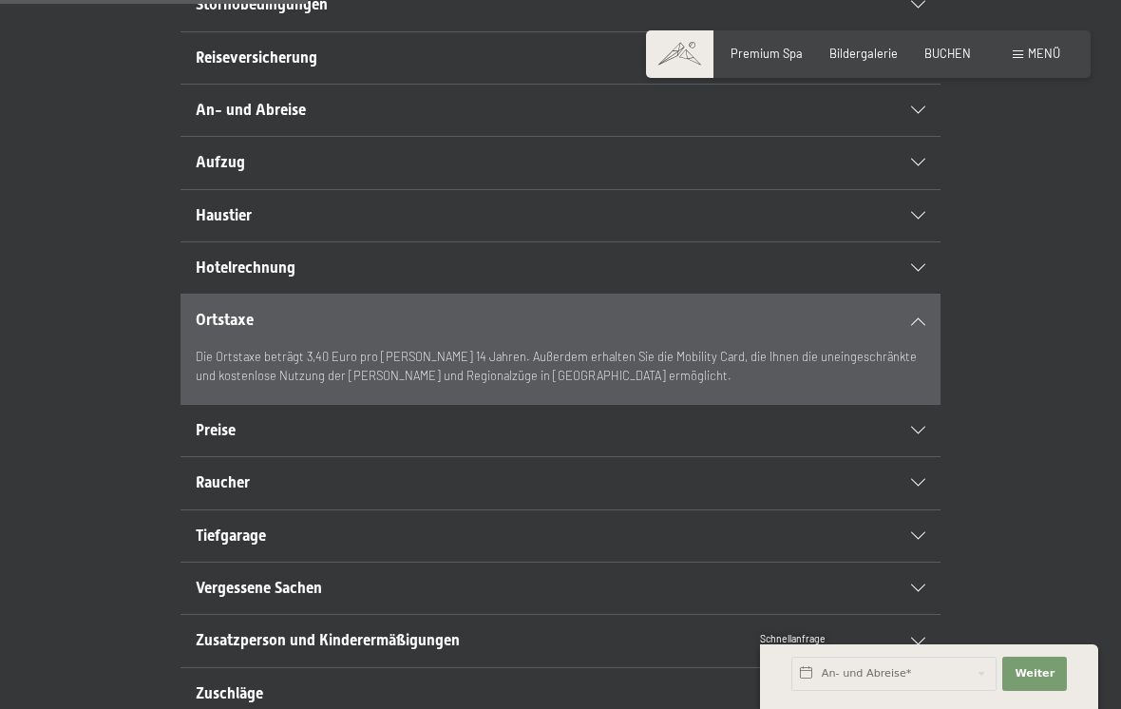
click at [916, 434] on icon at bounding box center [918, 431] width 14 height 8
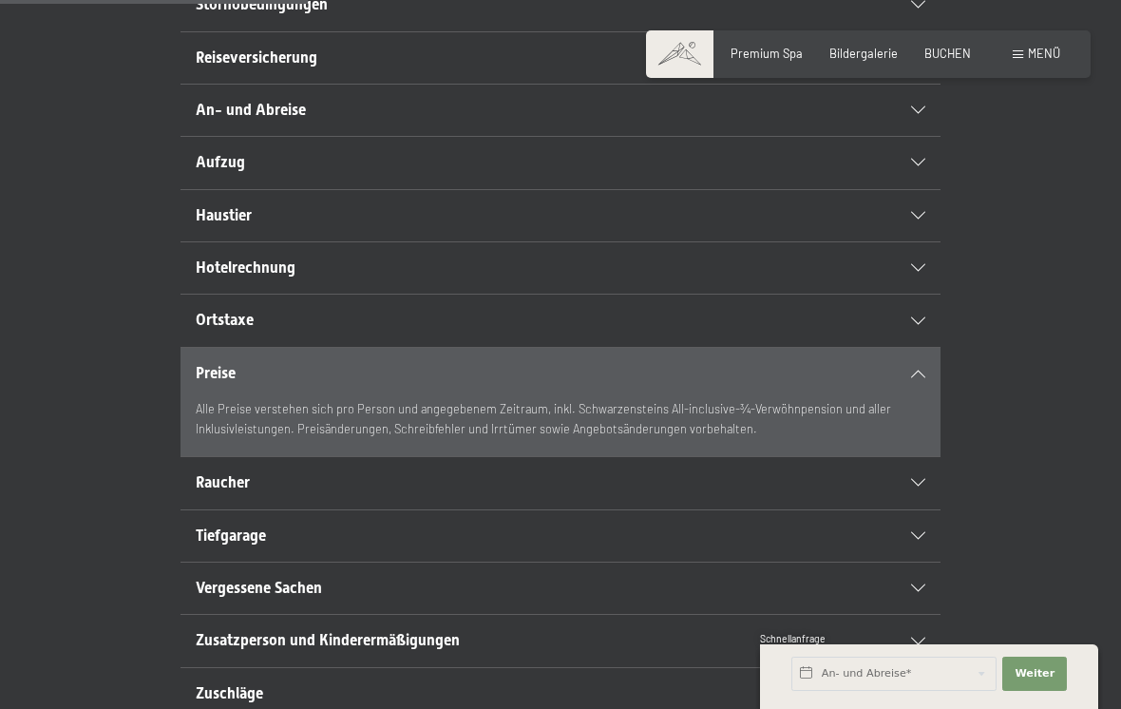
click at [906, 508] on div "Raucher" at bounding box center [561, 482] width 730 height 51
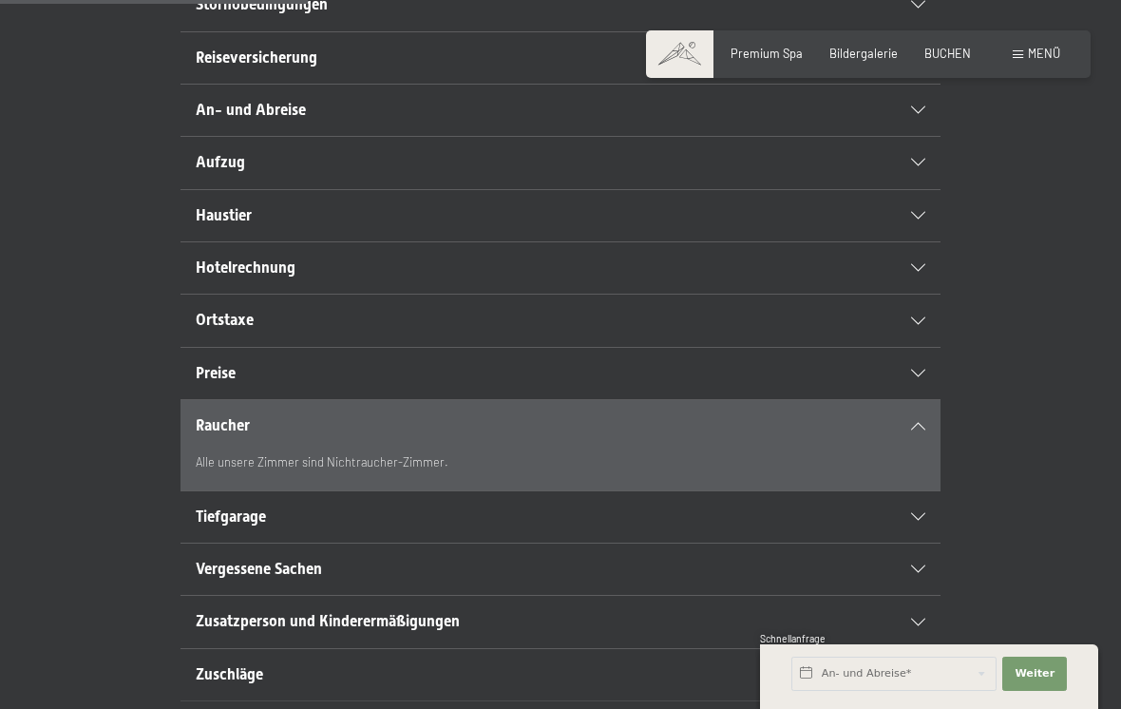
click at [911, 538] on div "Tiefgarage" at bounding box center [561, 516] width 730 height 51
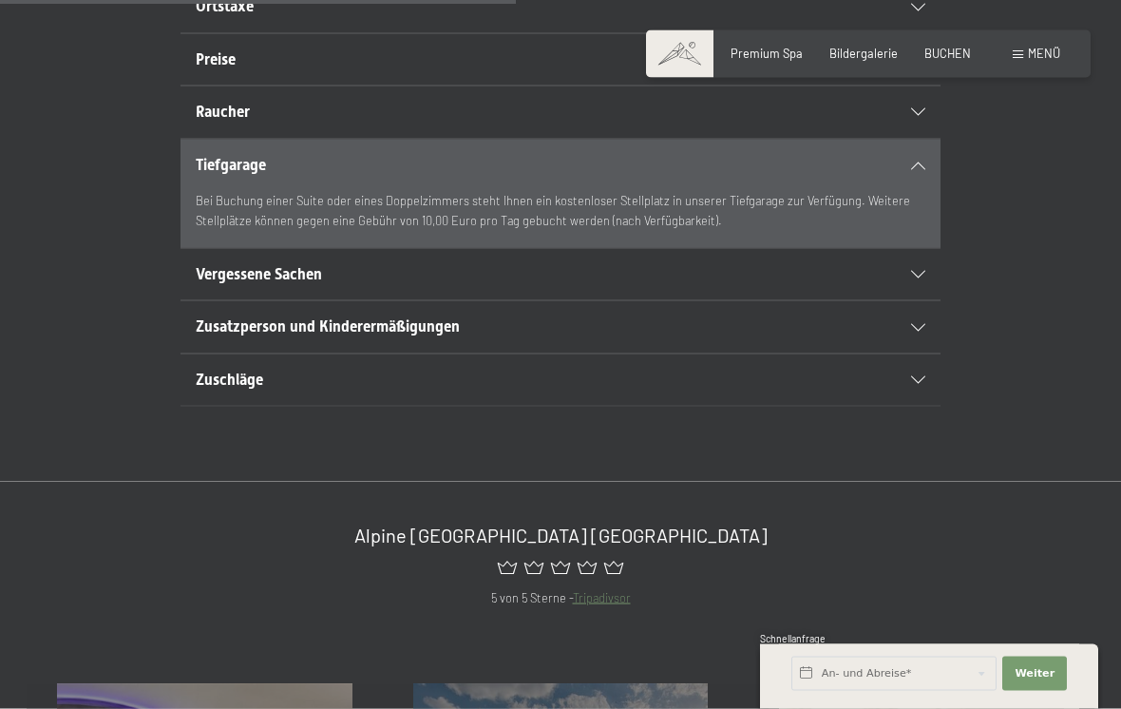
scroll to position [819, 0]
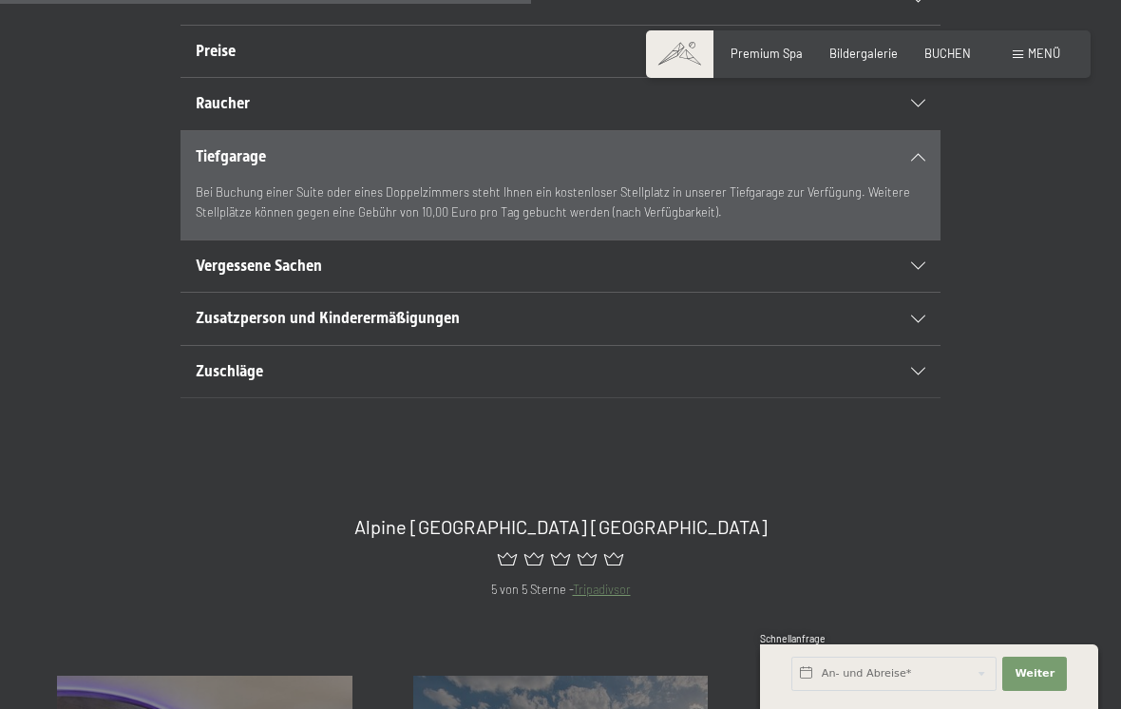
click at [911, 375] on div at bounding box center [908, 372] width 33 height 8
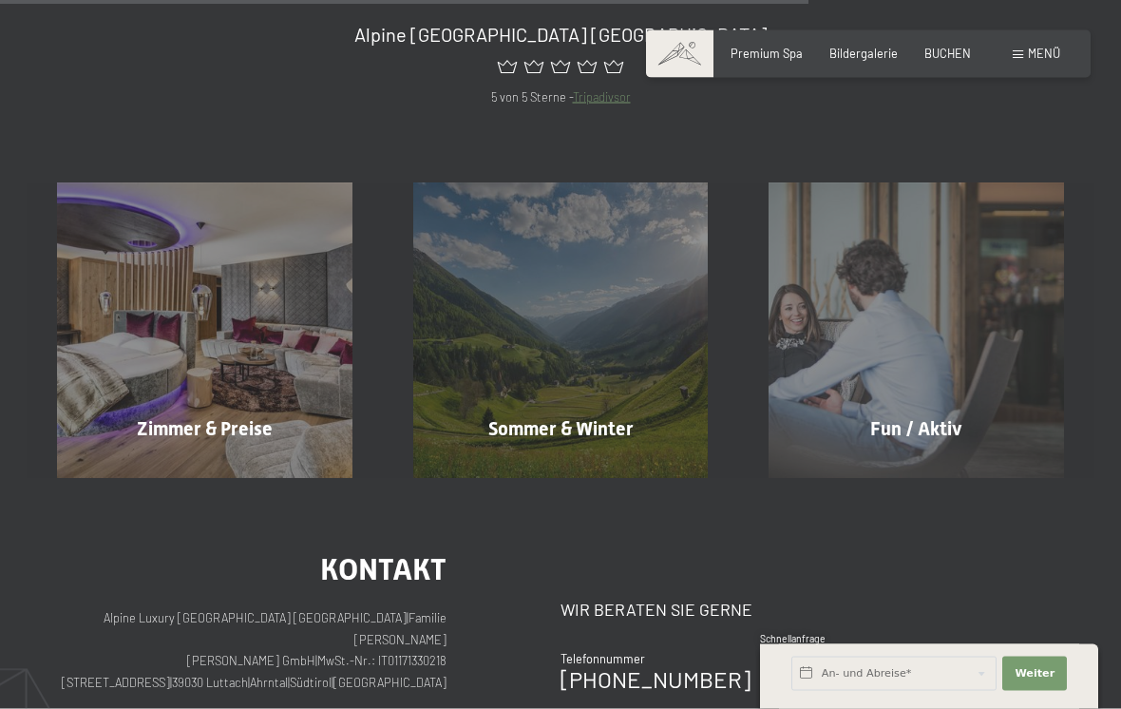
scroll to position [1293, 0]
click at [902, 384] on div "Fun / Aktiv Mehr erfahren" at bounding box center [916, 329] width 356 height 295
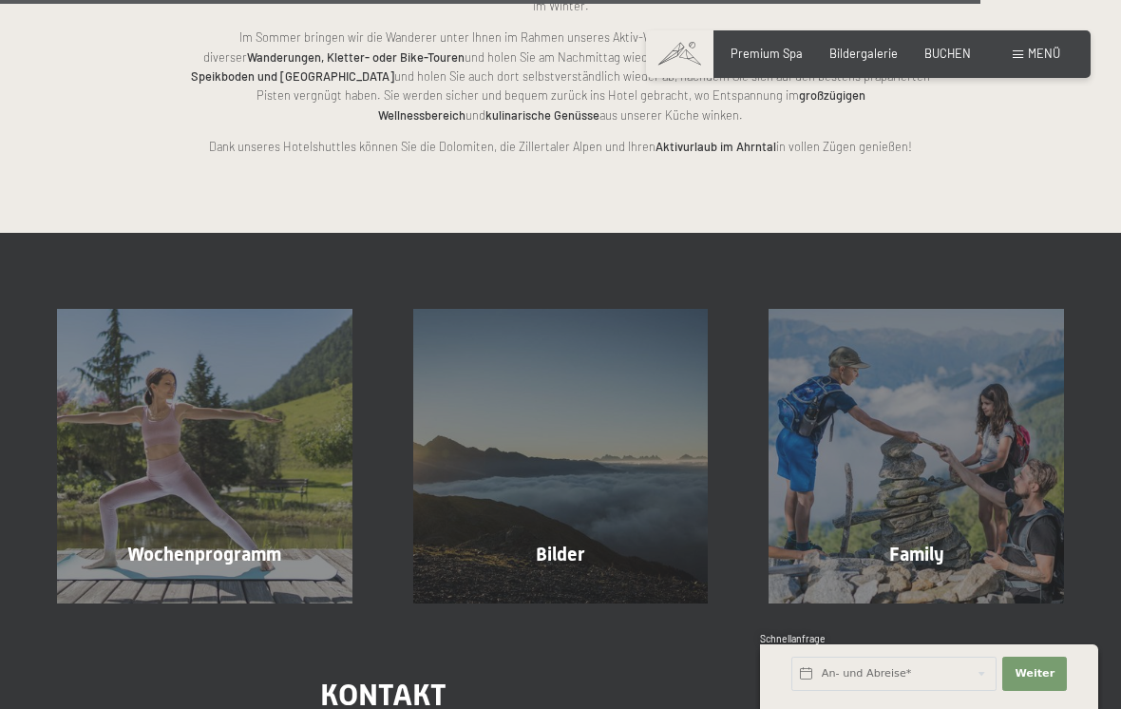
scroll to position [3546, 0]
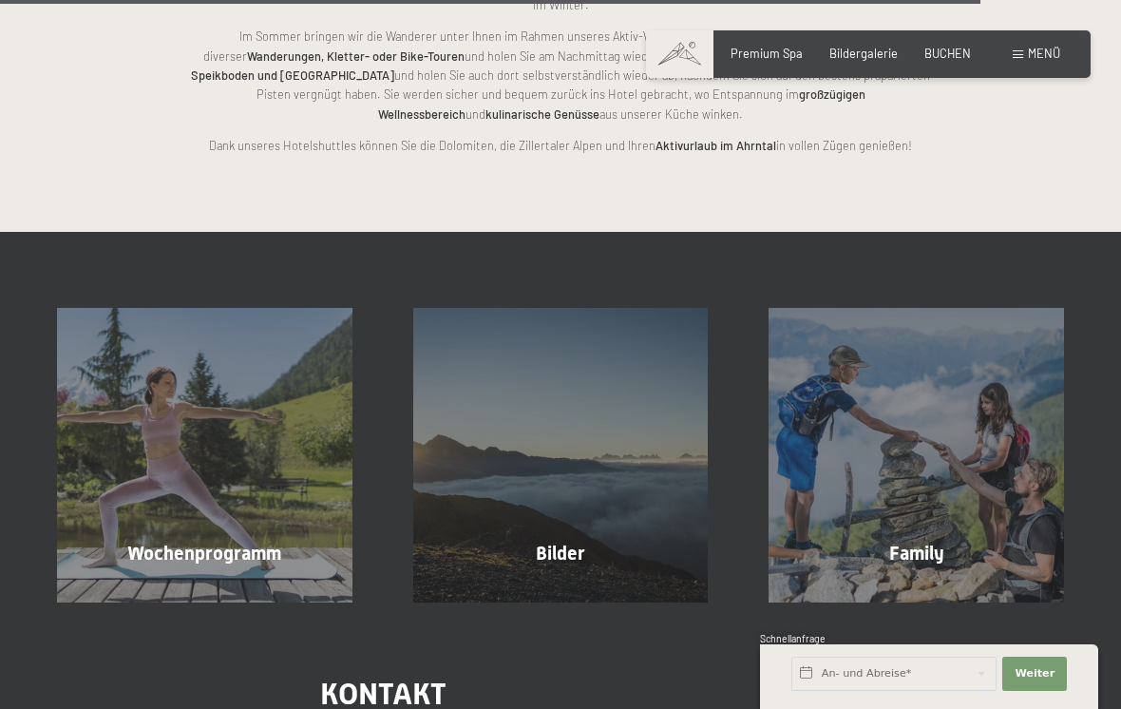
click at [223, 376] on div "Wochenprogramm Mehr erfahren" at bounding box center [205, 455] width 356 height 295
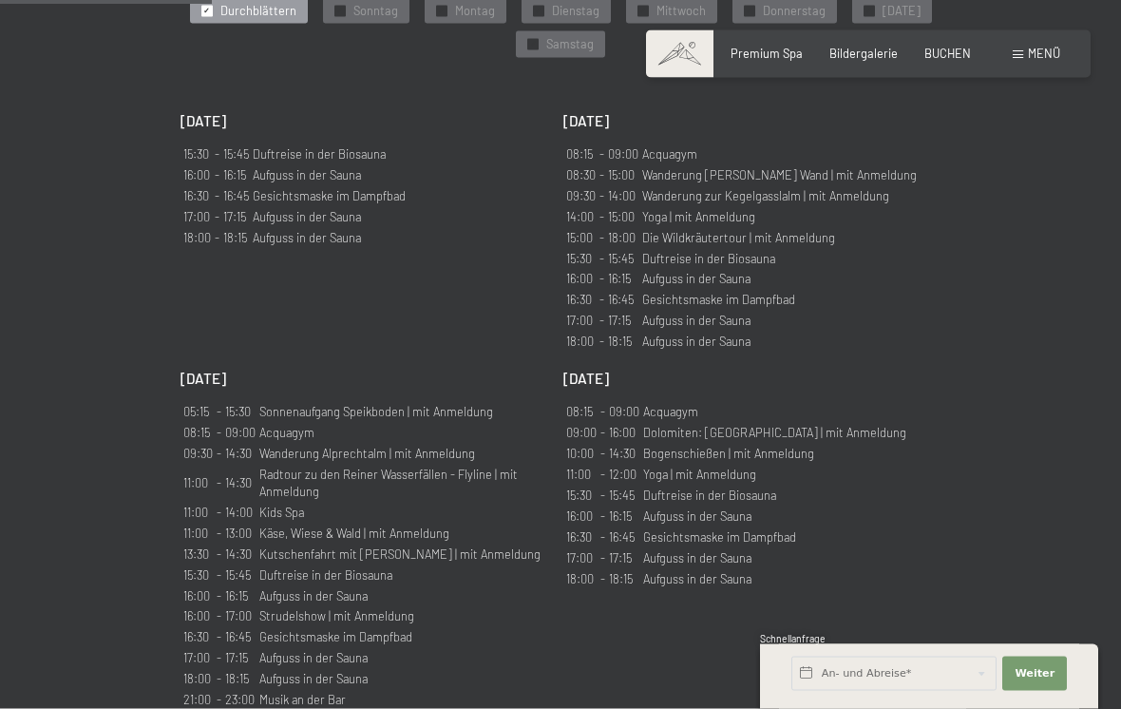
scroll to position [1168, 0]
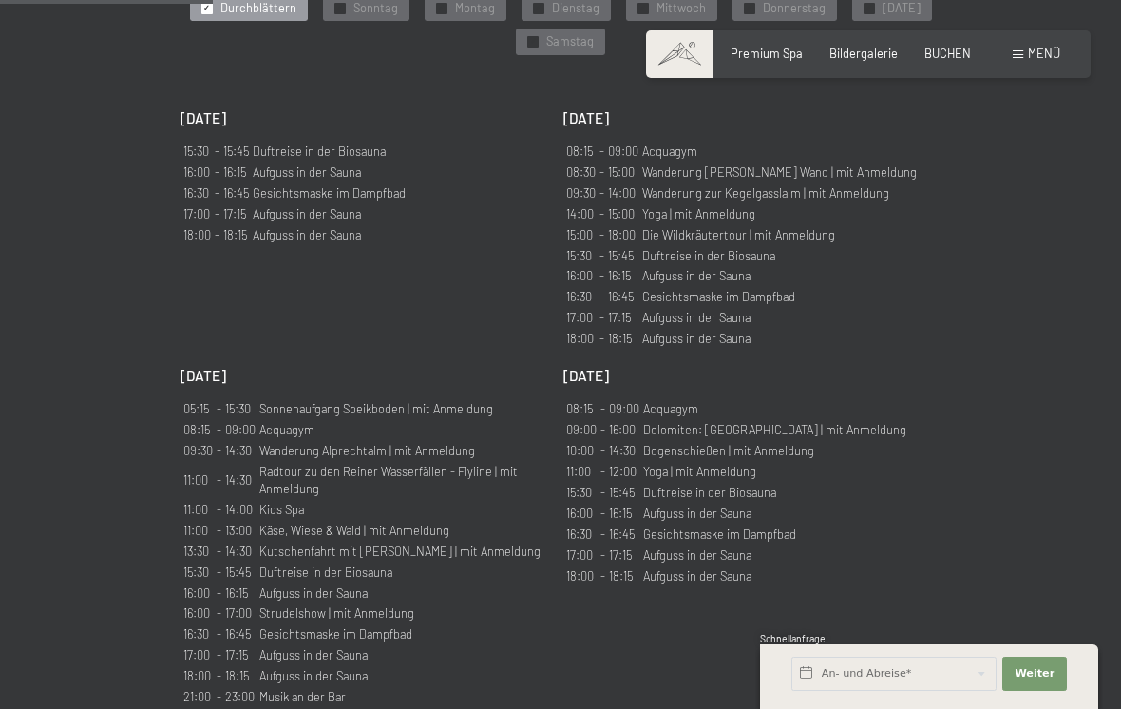
click at [816, 400] on td "Acquagym" at bounding box center [774, 409] width 265 height 19
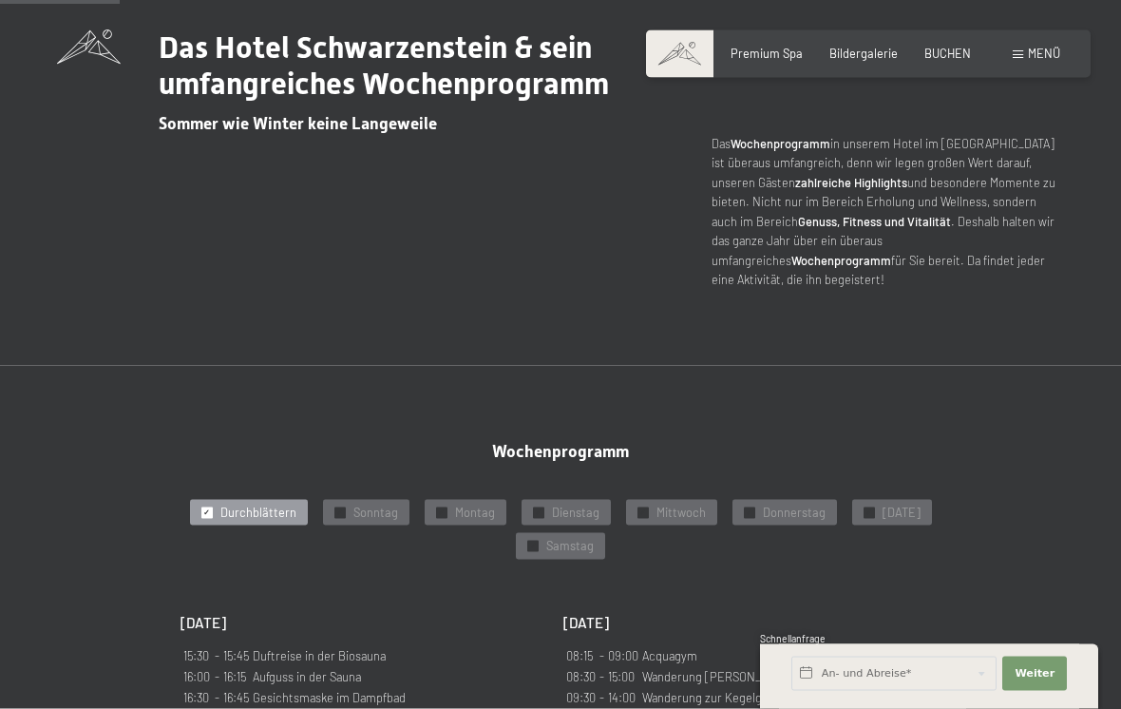
scroll to position [679, 0]
